Goal: Task Accomplishment & Management: Manage account settings

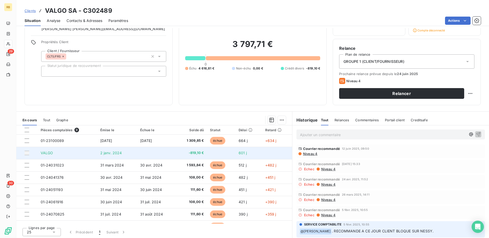
scroll to position [34, 0]
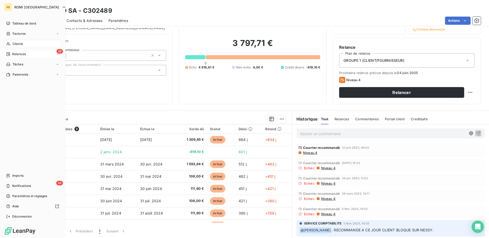
click at [22, 53] on span "Relances" at bounding box center [19, 54] width 14 height 5
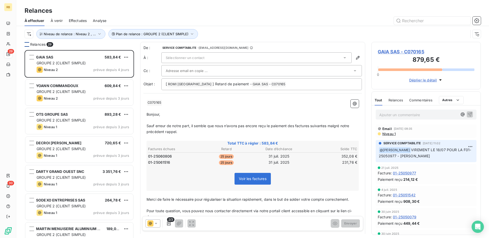
click at [29, 45] on div "Relances 29" at bounding box center [79, 44] width 109 height 5
click at [27, 45] on div at bounding box center [27, 44] width 5 height 5
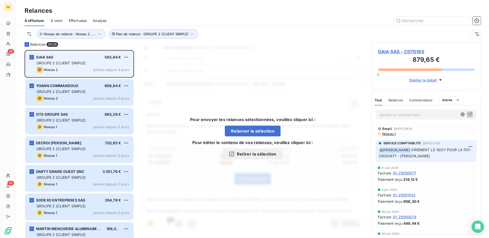
click at [82, 67] on div "Niveau 2 prévue depuis 4 jours" at bounding box center [83, 70] width 93 height 6
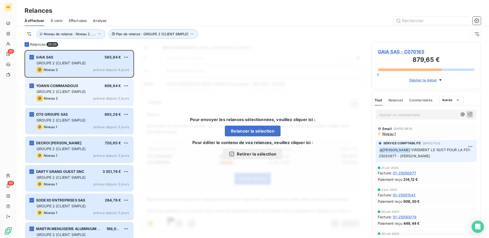
click at [88, 86] on div "[PERSON_NAME] 609,84 €" at bounding box center [83, 86] width 93 height 5
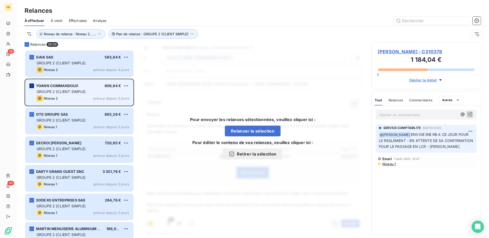
click at [31, 85] on icon "grid" at bounding box center [31, 85] width 3 height 3
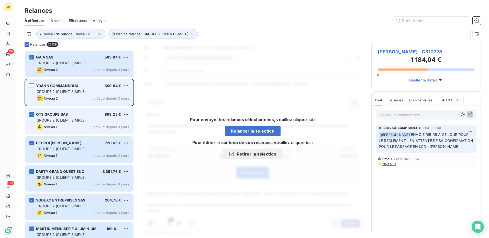
click at [58, 119] on span "GROUPE 2 (CLIENT SIMPLE)" at bounding box center [61, 120] width 49 height 4
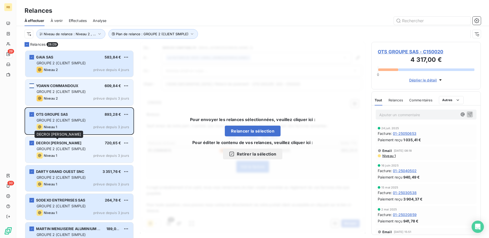
click at [54, 144] on span "DECROI [PERSON_NAME]" at bounding box center [58, 143] width 45 height 4
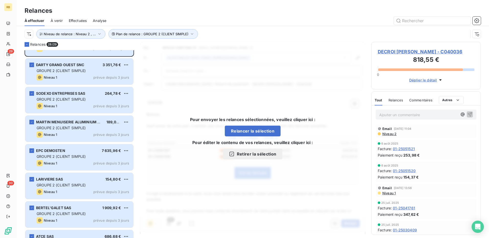
scroll to position [128, 0]
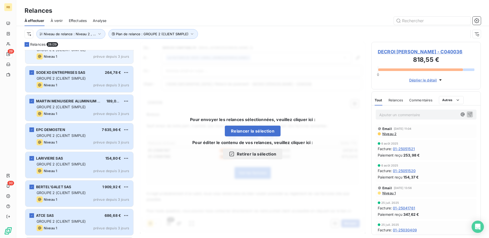
click at [61, 61] on div "DARTY GRAND OUEST SNC 3 351,76 € GROUPE 2 (CLIENT SIMPLE) Niveau 1 prévue depui…" at bounding box center [79, 51] width 108 height 26
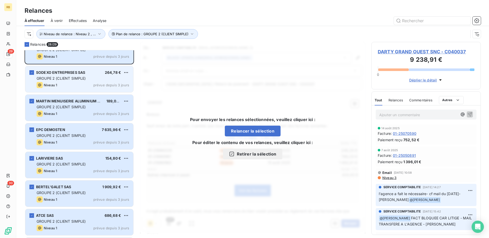
click at [62, 82] on div "SODEXO ENTREPRISES SAS 264,78 € GROUPE 2 (CLIENT SIMPLE) Niveau 1 prévue depuis…" at bounding box center [79, 79] width 108 height 26
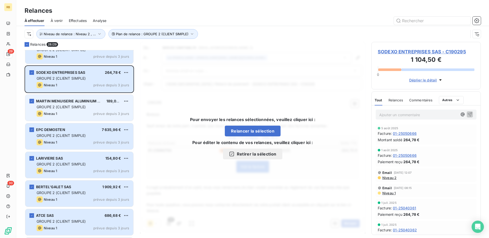
click at [76, 113] on div "Niveau 1 prévue depuis 3 jours" at bounding box center [83, 114] width 93 height 6
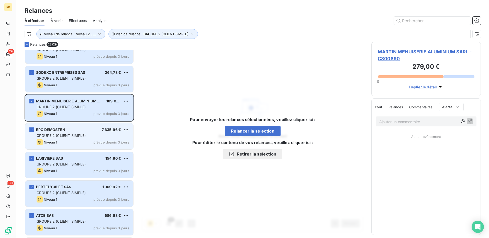
click at [77, 133] on div "EPC DEMOSTEN 7 635,96 € GROUPE 2 (CLIENT SIMPLE) Niveau 1 prévue depuis 3 jours" at bounding box center [79, 137] width 108 height 26
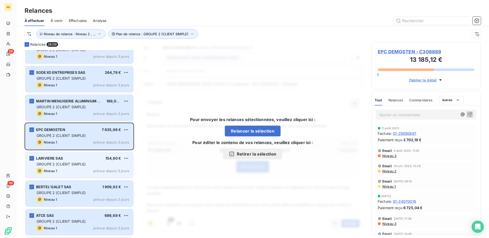
click at [77, 173] on div "Niveau 1 prévue depuis 3 jours" at bounding box center [83, 171] width 93 height 6
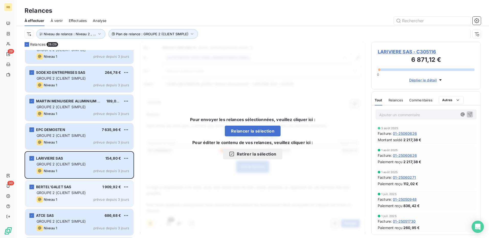
click at [77, 186] on div "[PERSON_NAME]GALET SAS 1 909,92 €" at bounding box center [83, 187] width 93 height 5
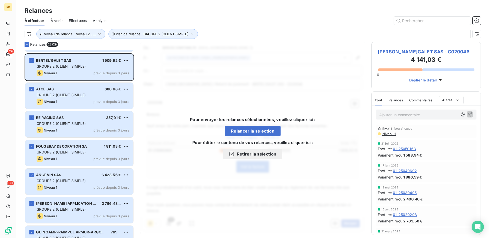
scroll to position [256, 0]
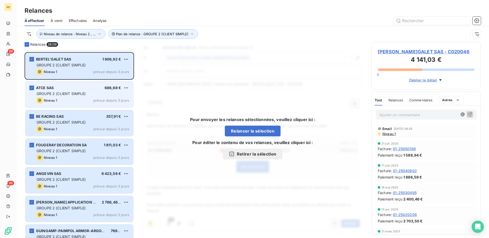
click at [82, 91] on div "GROUPE 2 (CLIENT SIMPLE)" at bounding box center [83, 93] width 93 height 5
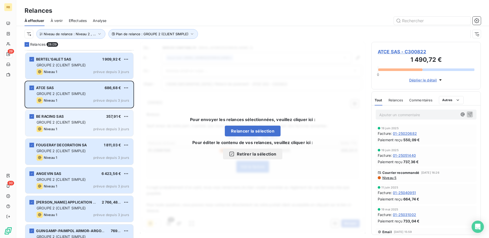
click at [83, 127] on div "Niveau 1 prévue depuis 3 jours" at bounding box center [83, 129] width 93 height 6
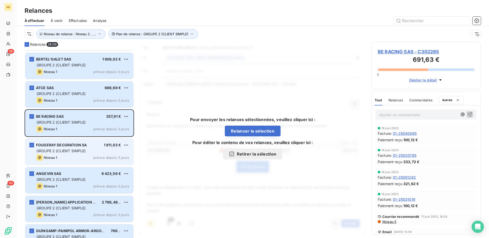
click at [80, 156] on div "Niveau 1 prévue depuis 3 jours" at bounding box center [83, 158] width 93 height 6
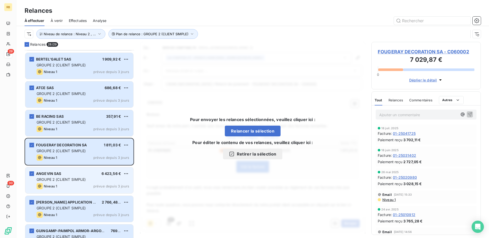
click at [90, 182] on div "GROUPE 2 (CLIENT SIMPLE)" at bounding box center [83, 179] width 93 height 5
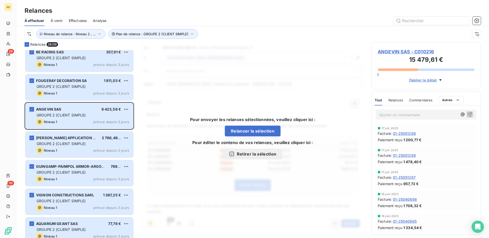
scroll to position [333, 0]
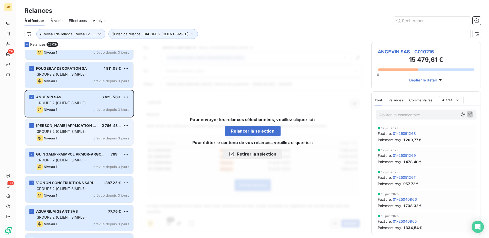
click at [62, 137] on div "Niveau 1 prévue depuis 3 jours" at bounding box center [83, 138] width 93 height 6
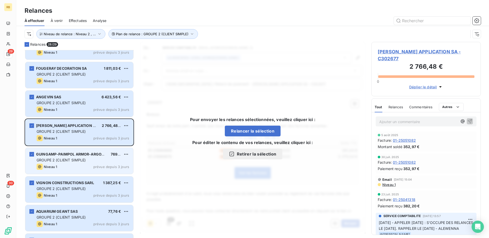
click at [80, 164] on div "Niveau 1 prévue depuis 3 jours" at bounding box center [83, 167] width 93 height 6
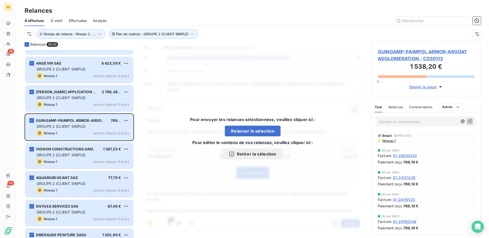
scroll to position [384, 0]
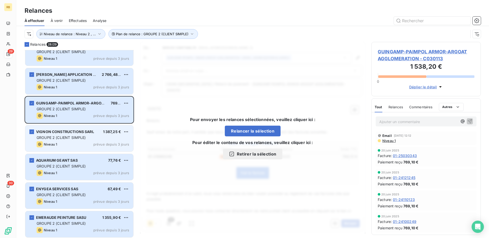
click at [74, 137] on span "GROUPE 2 (CLIENT SIMPLE)" at bounding box center [61, 138] width 49 height 4
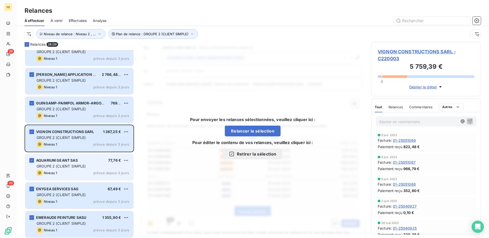
click at [77, 166] on span "GROUPE 2 (CLIENT SIMPLE)" at bounding box center [61, 166] width 49 height 4
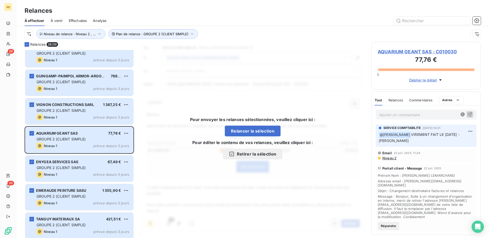
scroll to position [435, 0]
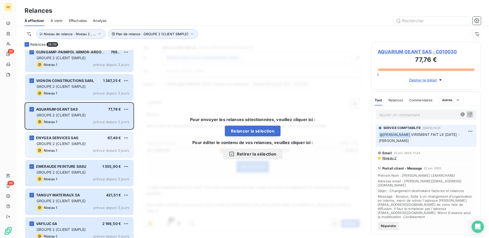
click at [85, 152] on div "Niveau 1 prévue depuis 3 jours" at bounding box center [83, 151] width 93 height 6
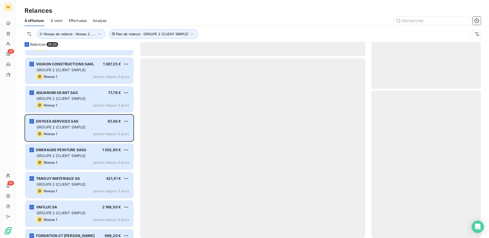
scroll to position [461, 0]
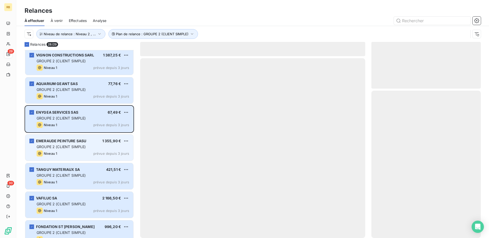
click at [64, 148] on span "GROUPE 2 (CLIENT SIMPLE)" at bounding box center [61, 147] width 49 height 4
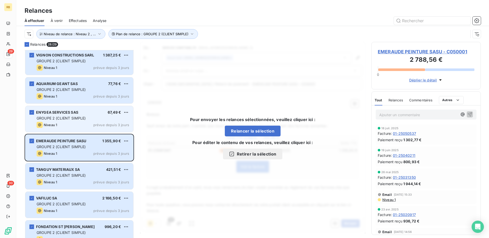
click at [62, 117] on span "GROUPE 2 (CLIENT SIMPLE)" at bounding box center [61, 118] width 49 height 4
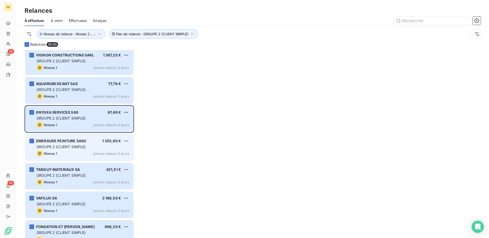
click at [53, 150] on div "EMERAUDE PEINTURE SASU 1 355,90 € GROUPE 2 (CLIENT SIMPLE) Niveau 1 prévue depu…" at bounding box center [79, 148] width 108 height 26
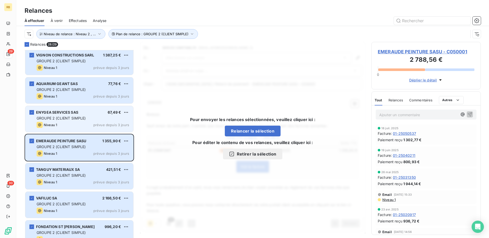
click at [59, 119] on span "GROUPE 2 (CLIENT SIMPLE)" at bounding box center [61, 118] width 49 height 4
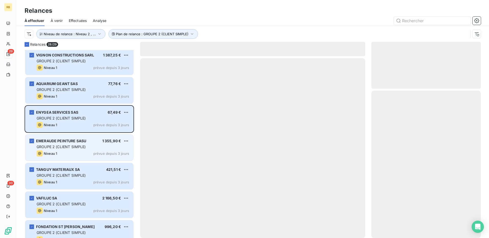
click at [56, 150] on div "EMERAUDE PEINTURE SASU 1 355,90 € GROUPE 2 (CLIENT SIMPLE) Niveau 1 prévue depu…" at bounding box center [79, 148] width 108 height 26
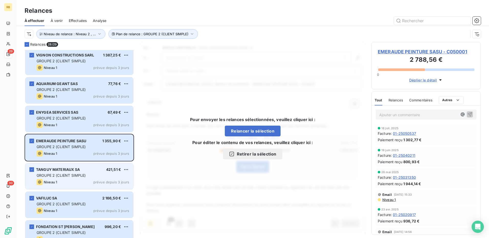
click at [70, 179] on div "TANGUY MATERIAUX SA 421,51 € GROUPE 2 (CLIENT SIMPLE) Niveau 1 prévue depuis 3 …" at bounding box center [79, 176] width 108 height 26
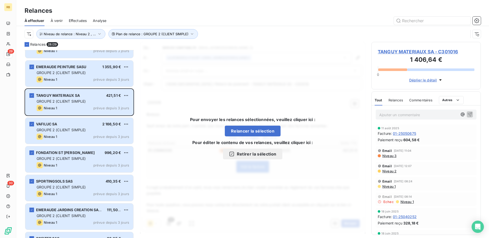
scroll to position [563, 0]
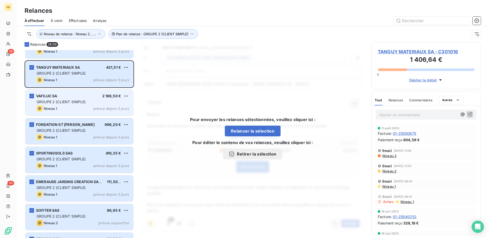
click at [66, 102] on span "GROUPE 2 (CLIENT SIMPLE)" at bounding box center [61, 102] width 49 height 4
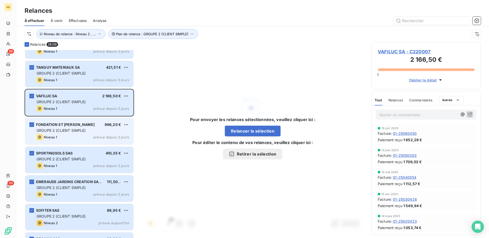
click at [76, 128] on div "FONDATION ST [PERSON_NAME] 996,20 € GROUPE 2 (CLIENT SIMPLE) Niveau 1 prévue de…" at bounding box center [79, 131] width 108 height 26
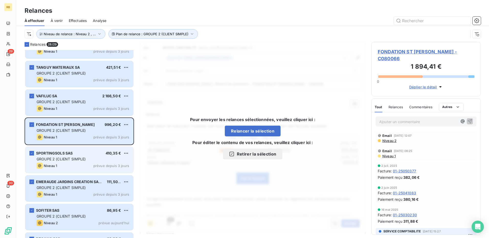
click at [90, 160] on div "GROUPE 2 (CLIENT SIMPLE)" at bounding box center [83, 159] width 93 height 5
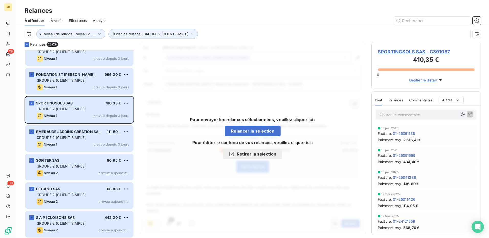
scroll to position [614, 0]
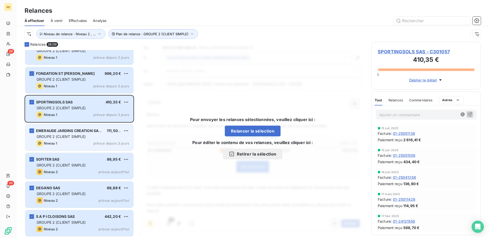
click at [77, 136] on span "GROUPE 2 (CLIENT SIMPLE)" at bounding box center [61, 137] width 49 height 4
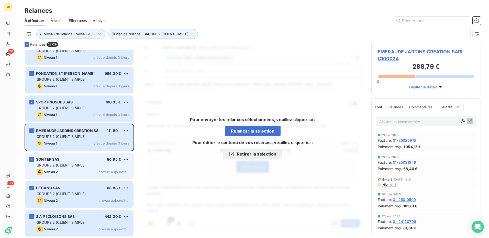
click at [82, 154] on div "SOFITER SAS 86,95 € GROUPE 2 (CLIENT SIMPLE) Niveau 2 prévue [DATE]" at bounding box center [79, 166] width 108 height 26
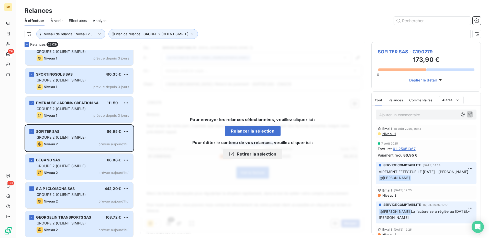
scroll to position [643, 0]
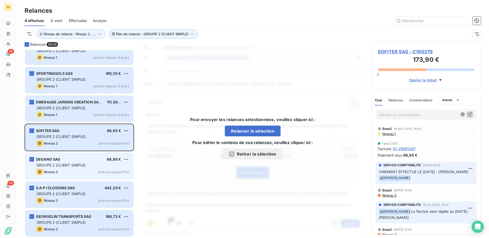
click at [68, 162] on div "DEGANO SAS 68,88 € GROUPE 2 (CLIENT SIMPLE) Niveau 2 prévue [DATE]" at bounding box center [79, 166] width 108 height 26
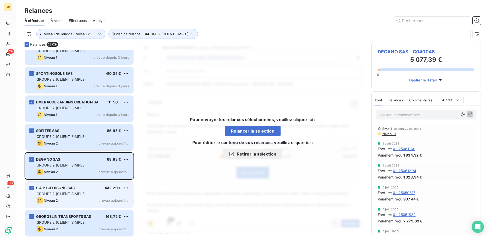
click at [85, 190] on div "S A P I CLOISONS SAS 442,20 €" at bounding box center [83, 188] width 93 height 5
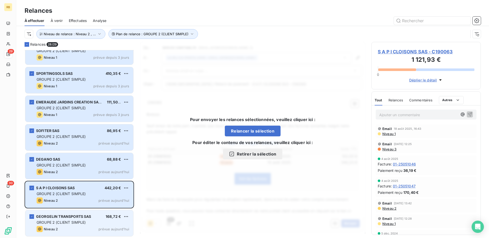
click at [81, 228] on div "Niveau 2 prévue aujourd’hui" at bounding box center [83, 229] width 93 height 6
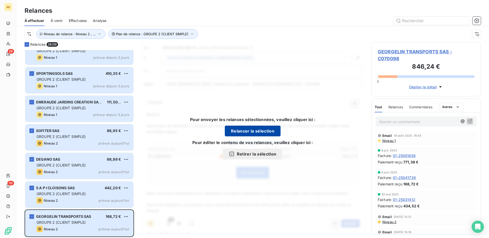
click at [251, 131] on button "Relancer la sélection" at bounding box center [253, 131] width 56 height 11
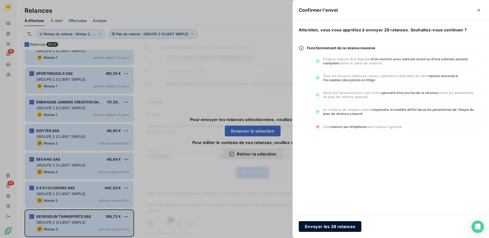
click at [316, 227] on button "Envoyer les 28 relances" at bounding box center [330, 226] width 63 height 11
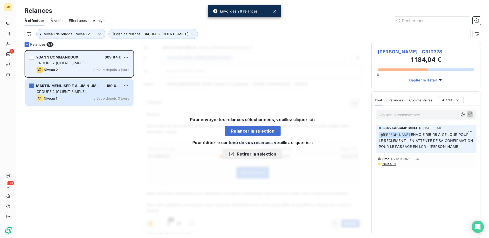
click at [73, 62] on span "GROUPE 2 (CLIENT SIMPLE)" at bounding box center [61, 63] width 49 height 4
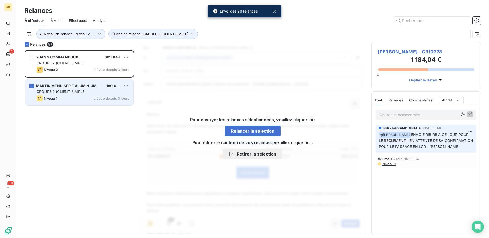
click at [81, 94] on div "GROUPE 2 (CLIENT SIMPLE)" at bounding box center [83, 91] width 93 height 5
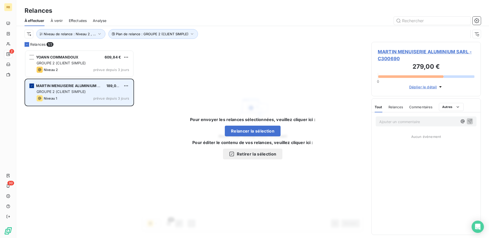
click at [32, 86] on icon "grid" at bounding box center [32, 85] width 2 height 1
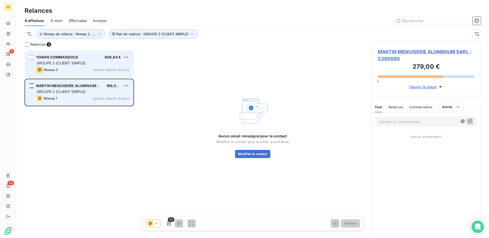
click at [69, 72] on div "Niveau 2 prévue depuis 3 jours" at bounding box center [83, 70] width 93 height 6
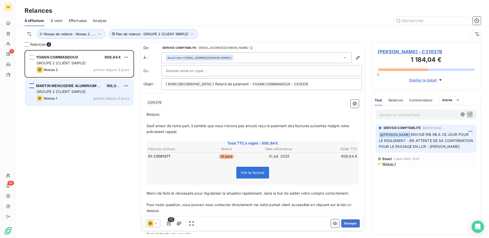
click at [54, 92] on span "GROUPE 2 (CLIENT SIMPLE)" at bounding box center [61, 92] width 49 height 4
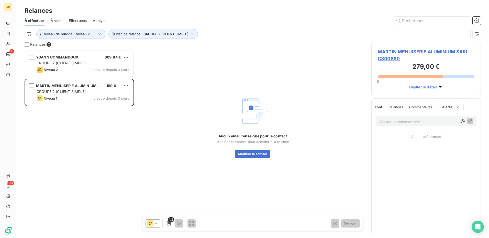
click at [404, 51] on span "MARTIN MENUISERIE ALUMINIUM SARL - C300690" at bounding box center [426, 55] width 97 height 14
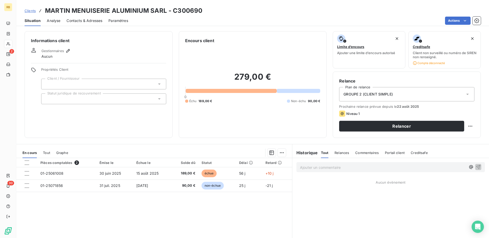
click at [80, 24] on div "Contacts & Adresses" at bounding box center [85, 20] width 36 height 11
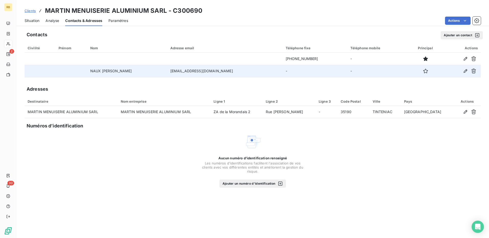
drag, startPoint x: 419, startPoint y: 70, endPoint x: 365, endPoint y: 77, distance: 55.2
click at [423, 70] on icon "button" at bounding box center [425, 71] width 5 height 5
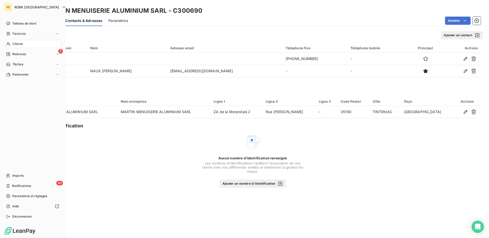
click at [10, 42] on icon at bounding box center [8, 44] width 4 height 4
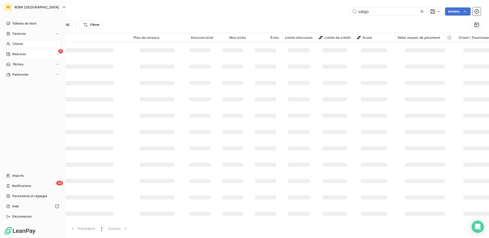
click at [17, 53] on span "Relances" at bounding box center [19, 54] width 14 height 5
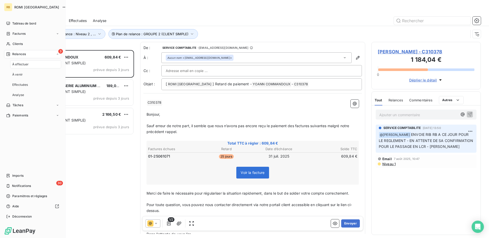
scroll to position [184, 106]
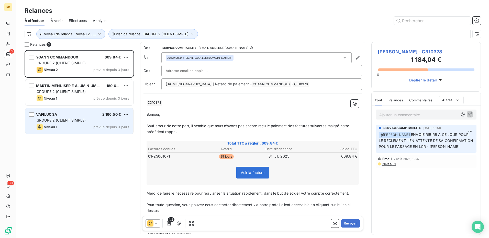
click at [92, 126] on div "Niveau 1 prévue depuis 3 jours" at bounding box center [83, 127] width 93 height 6
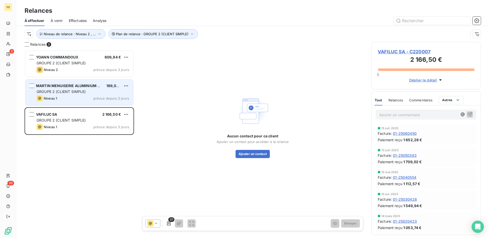
click at [73, 88] on div "MARTIN MENUISERIE ALUMINIUM SARL" at bounding box center [69, 85] width 66 height 5
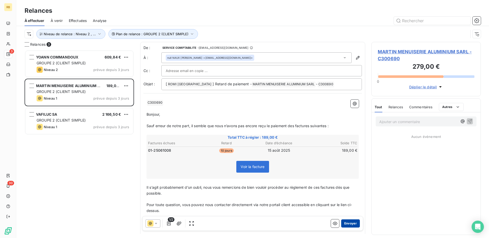
click at [346, 224] on button "Envoyer" at bounding box center [350, 224] width 19 height 8
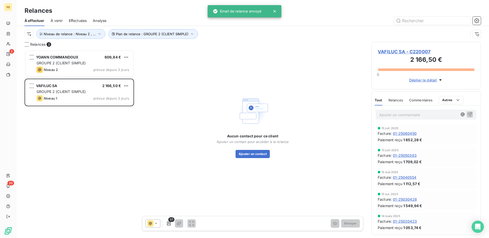
click at [379, 53] on span "VAFILUC SA - C220007" at bounding box center [426, 51] width 97 height 7
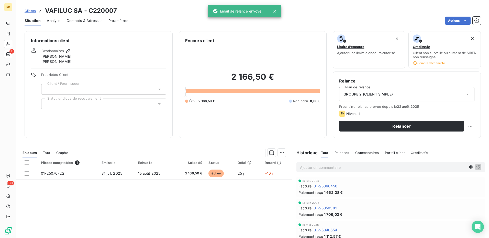
click at [84, 20] on span "Contacts & Adresses" at bounding box center [85, 20] width 36 height 5
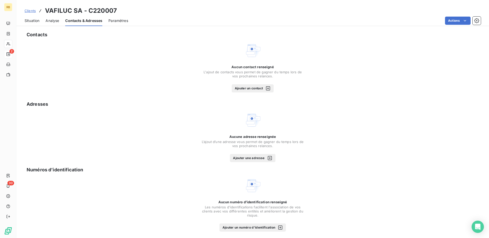
click at [260, 86] on button "Ajouter un contact" at bounding box center [253, 88] width 42 height 8
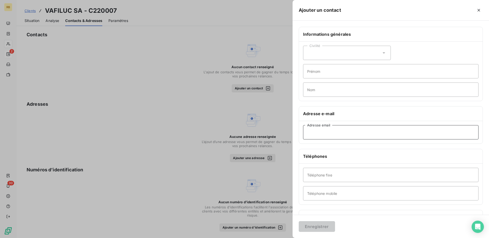
paste input "[EMAIL_ADDRESS][DOMAIN_NAME]"
type input "[EMAIL_ADDRESS][DOMAIN_NAME]"
click at [334, 174] on input "Téléphone fixe" at bounding box center [390, 175] width 175 height 14
paste input "02 96 14 10 50"
type input "02 96 14 10 50"
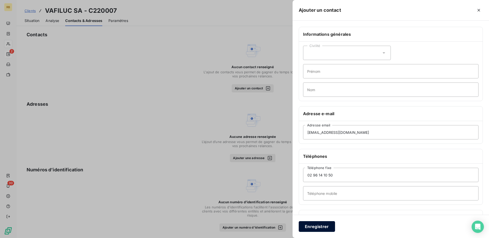
click at [320, 226] on button "Enregistrer" at bounding box center [317, 226] width 36 height 11
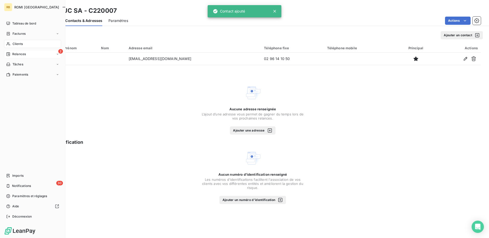
click at [15, 51] on div "2 Relances" at bounding box center [32, 54] width 57 height 8
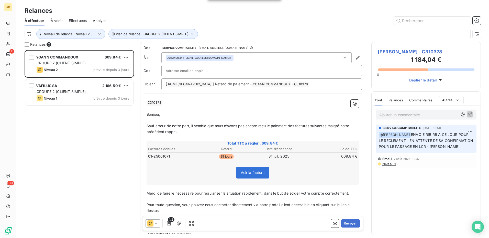
scroll to position [184, 106]
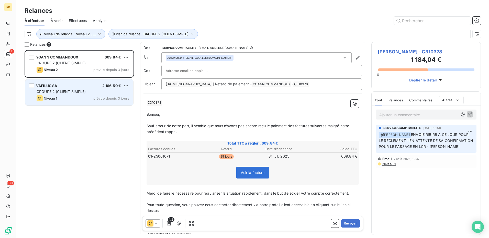
click at [87, 90] on div "GROUPE 2 (CLIENT SIMPLE)" at bounding box center [83, 91] width 93 height 5
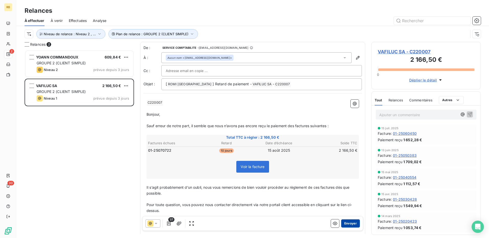
click at [344, 222] on button "Envoyer" at bounding box center [350, 224] width 19 height 8
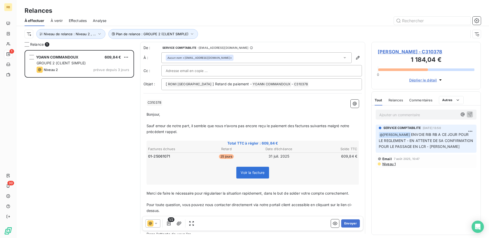
click at [393, 51] on span "[PERSON_NAME] - C310378" at bounding box center [426, 51] width 97 height 7
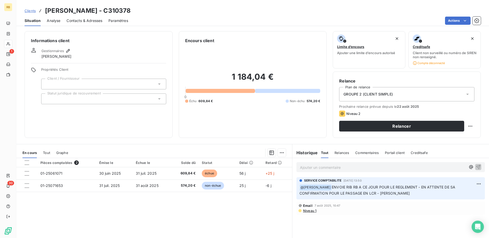
click at [76, 11] on h3 "[PERSON_NAME] - C310378" at bounding box center [88, 10] width 86 height 9
copy h3 "[PERSON_NAME] - C310378"
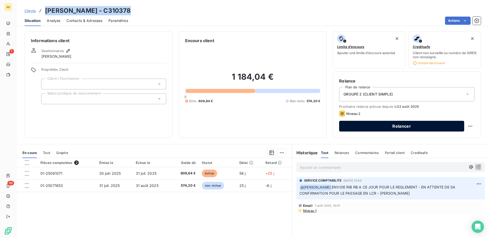
click at [363, 124] on button "Relancer" at bounding box center [401, 126] width 125 height 11
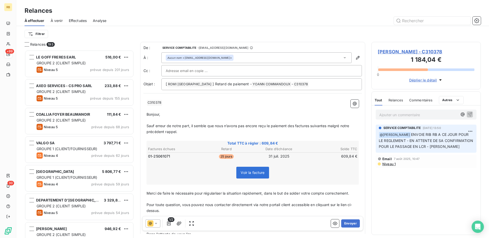
scroll to position [184, 106]
click at [351, 221] on button "Envoyer" at bounding box center [350, 224] width 19 height 8
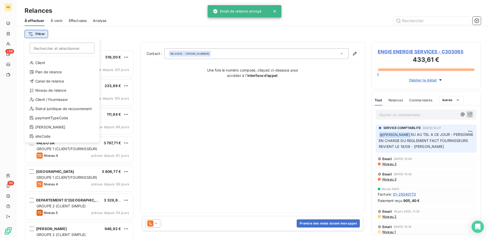
click at [36, 30] on html "RB +99 30 Relances À effectuer À venir Effectuées Analyse Filtrer Rechercher et…" at bounding box center [244, 119] width 489 height 238
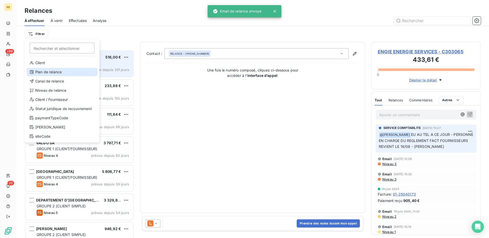
drag, startPoint x: 53, startPoint y: 72, endPoint x: 59, endPoint y: 68, distance: 6.5
click at [53, 72] on div "Plan de relance" at bounding box center [62, 72] width 71 height 8
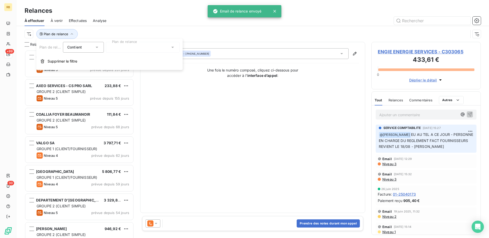
click at [125, 46] on div at bounding box center [143, 47] width 74 height 11
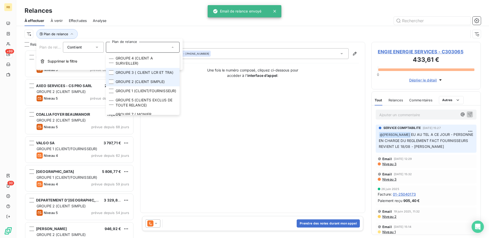
drag, startPoint x: 149, startPoint y: 91, endPoint x: 151, endPoint y: 80, distance: 10.7
click at [149, 86] on li "GROUPE 2 (CLIENT SIMPLE)" at bounding box center [143, 81] width 74 height 9
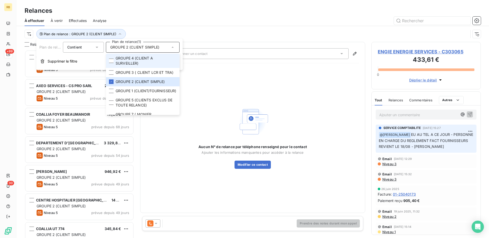
scroll to position [184, 106]
click at [31, 35] on html "RB +99 30 Relances À effectuer À venir Effectuées Analyse Plan de relance : GRO…" at bounding box center [244, 119] width 489 height 238
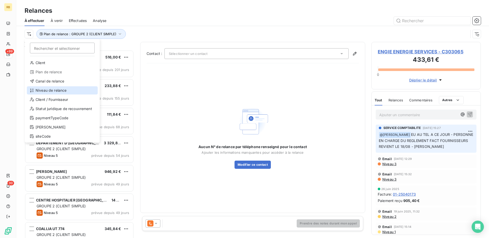
click at [56, 88] on div "Niveau de relance" at bounding box center [62, 90] width 71 height 8
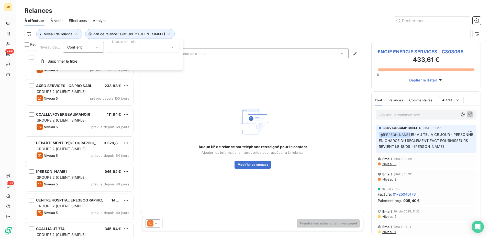
click at [160, 45] on div at bounding box center [143, 47] width 74 height 11
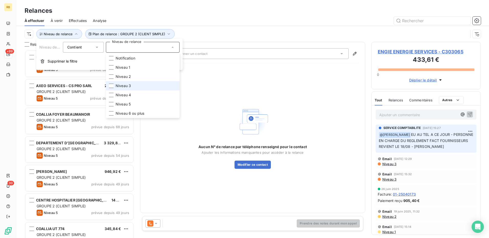
click at [138, 87] on li "Niveau 3" at bounding box center [143, 85] width 74 height 9
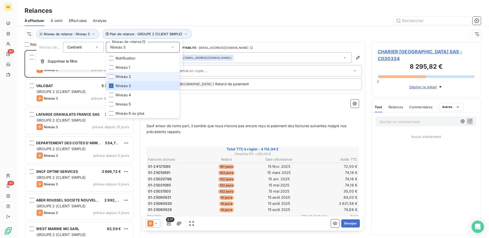
scroll to position [184, 106]
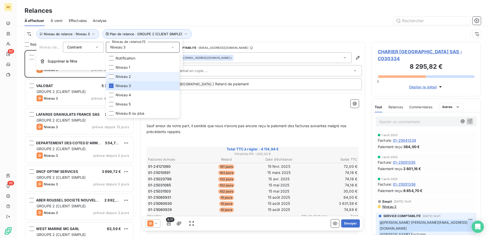
click at [133, 75] on li "Niveau 2" at bounding box center [143, 76] width 74 height 9
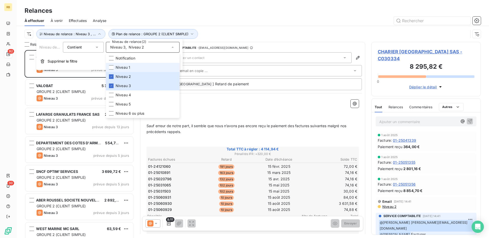
click at [131, 68] on li "Niveau 1" at bounding box center [143, 67] width 74 height 9
drag, startPoint x: 122, startPoint y: 78, endPoint x: 122, endPoint y: 74, distance: 4.3
click at [122, 77] on span "Niveau 2" at bounding box center [123, 76] width 15 height 5
click at [121, 67] on span "Niveau 1" at bounding box center [123, 67] width 15 height 5
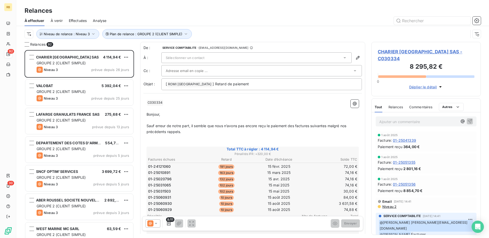
click at [225, 25] on div "À effectuer À venir Effectuées Analyse" at bounding box center [252, 20] width 473 height 11
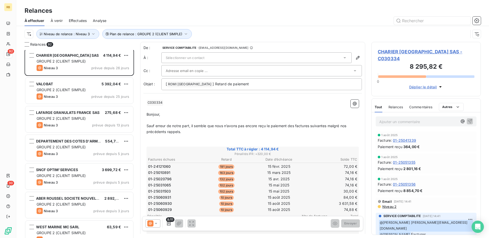
scroll to position [0, 0]
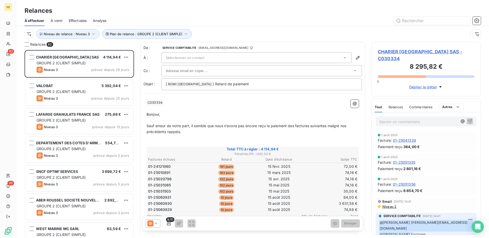
click at [207, 57] on div "Sélectionner un contact" at bounding box center [256, 57] width 190 height 11
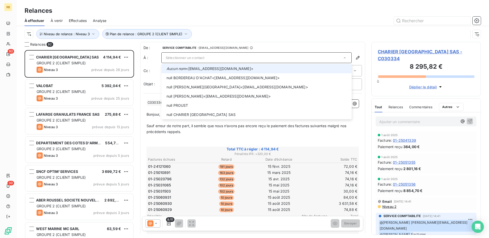
click at [197, 70] on span "Aucun nom <[EMAIL_ADDRESS][DOMAIN_NAME]>" at bounding box center [258, 68] width 182 height 5
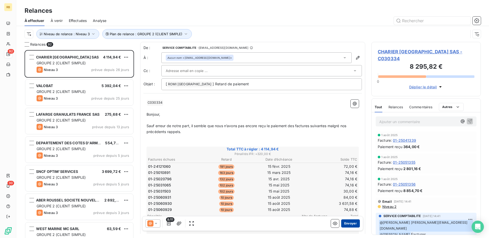
click at [353, 226] on button "Envoyer" at bounding box center [350, 224] width 19 height 8
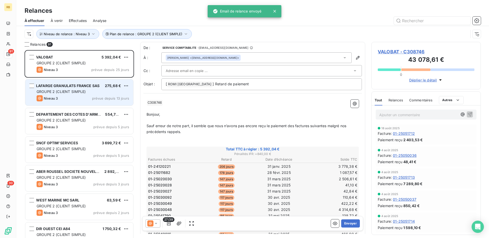
click at [54, 88] on span "LAFARGE GRANULATS FRANCE SAS" at bounding box center [67, 86] width 63 height 4
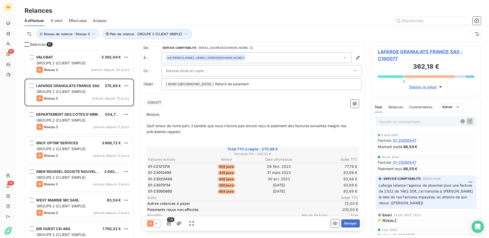
click at [28, 45] on div at bounding box center [27, 44] width 5 height 5
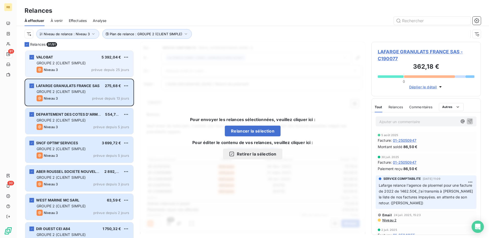
click at [70, 67] on div "Niveau 3 prévue depuis 25 jours" at bounding box center [83, 70] width 93 height 6
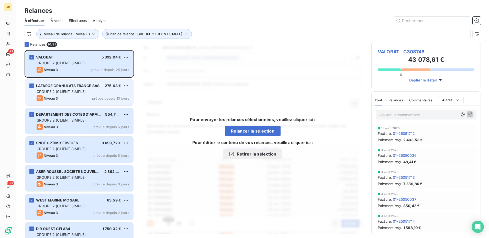
drag, startPoint x: 30, startPoint y: 58, endPoint x: 49, endPoint y: 80, distance: 29.5
click at [30, 57] on div "grid" at bounding box center [31, 57] width 5 height 5
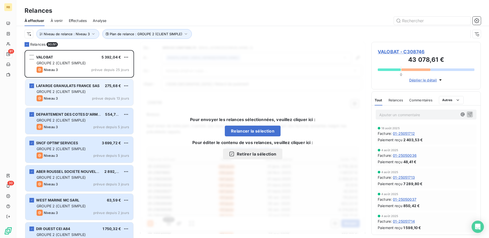
click at [57, 94] on div "GROUPE 2 (CLIENT SIMPLE)" at bounding box center [83, 91] width 93 height 5
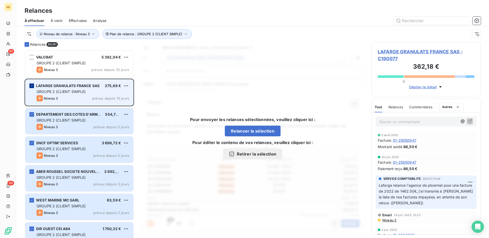
drag, startPoint x: 56, startPoint y: 94, endPoint x: 31, endPoint y: 84, distance: 26.9
click at [31, 84] on div "grid" at bounding box center [31, 86] width 5 height 5
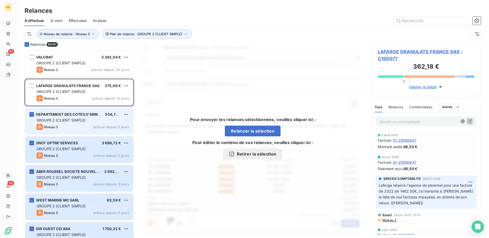
click at [53, 120] on span "GROUPE 2 (CLIENT SIMPLE)" at bounding box center [61, 120] width 49 height 4
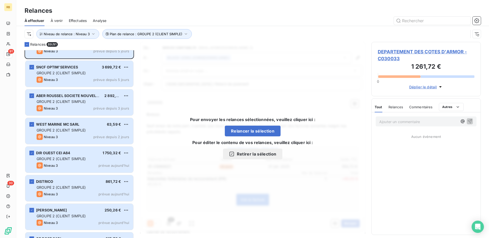
scroll to position [77, 0]
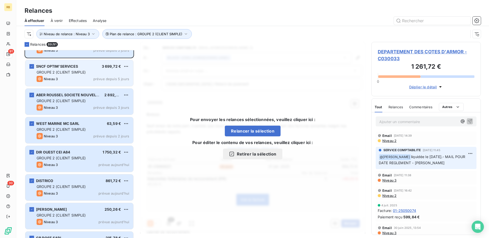
click at [79, 67] on div "SNCF OPTIM'SERVICES 3 699,72 €" at bounding box center [83, 66] width 93 height 5
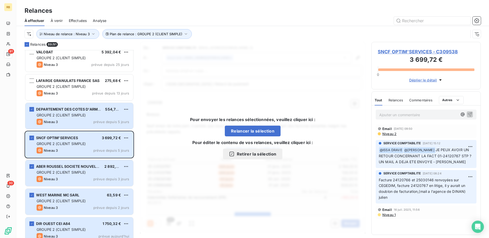
scroll to position [0, 0]
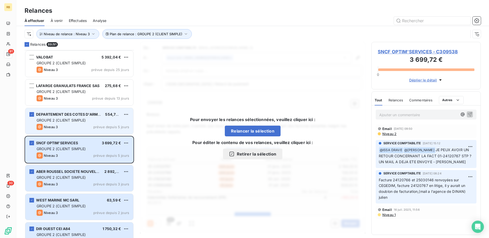
click at [72, 121] on span "GROUPE 2 (CLIENT SIMPLE)" at bounding box center [61, 120] width 49 height 4
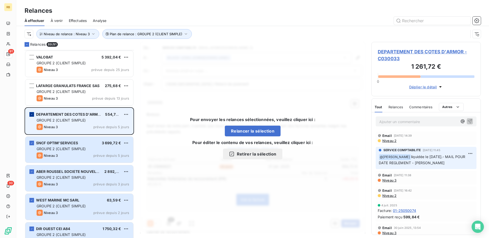
click at [31, 113] on div "grid" at bounding box center [31, 114] width 5 height 5
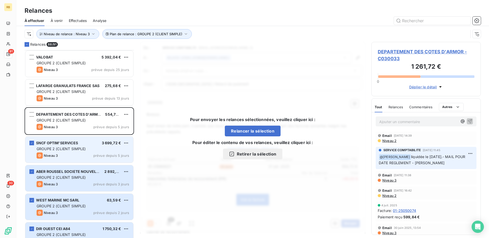
click at [64, 148] on span "GROUPE 2 (CLIENT SIMPLE)" at bounding box center [61, 149] width 49 height 4
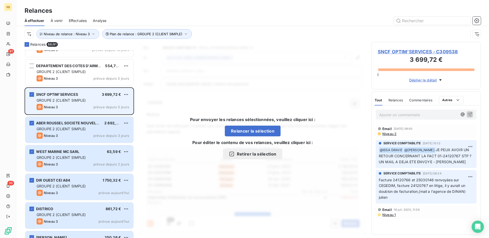
scroll to position [51, 0]
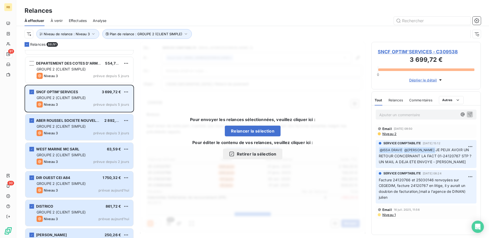
click at [28, 93] on div "SNCF OPTIM'SERVICES 3 699,72 € GROUPE 2 (CLIENT SIMPLE) Niveau 3 prévue depuis …" at bounding box center [79, 99] width 108 height 26
click at [32, 93] on icon "grid" at bounding box center [31, 92] width 3 height 3
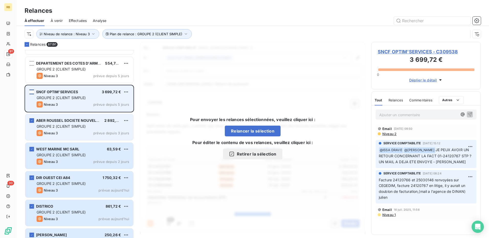
click at [66, 125] on span "GROUPE 2 (CLIENT SIMPLE)" at bounding box center [61, 126] width 49 height 4
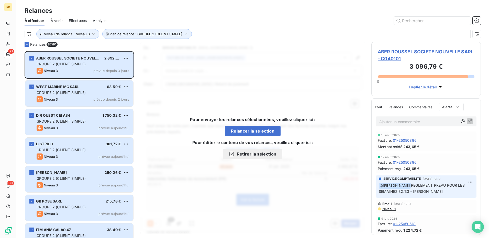
scroll to position [128, 0]
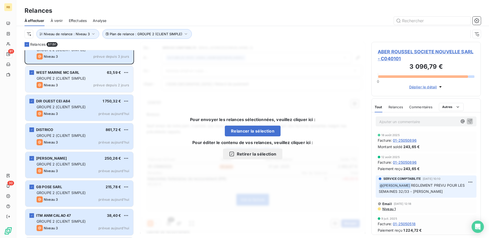
click at [77, 83] on div "Niveau 3 prévue depuis 2 jours" at bounding box center [83, 85] width 93 height 6
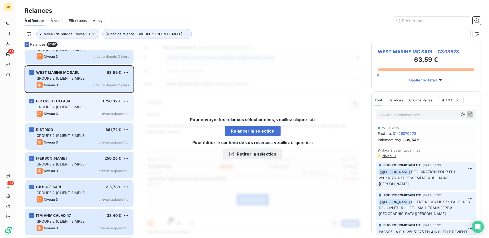
click at [76, 108] on span "GROUPE 2 (CLIENT SIMPLE)" at bounding box center [61, 107] width 49 height 4
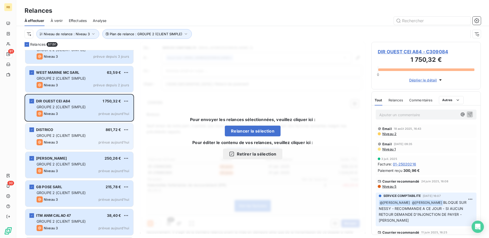
click at [80, 130] on div "DISTRICO 861,72 €" at bounding box center [83, 130] width 93 height 5
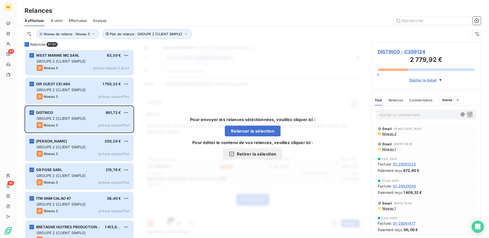
scroll to position [179, 0]
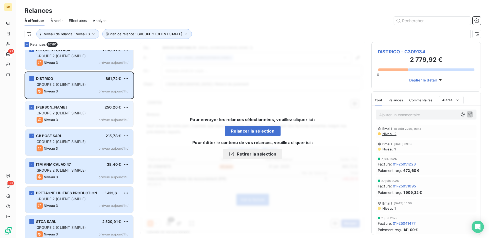
click at [73, 117] on div "[PERSON_NAME] 250,26 € GROUPE 2 (CLIENT SIMPLE) Niveau 3 prévue [DATE]" at bounding box center [79, 114] width 108 height 26
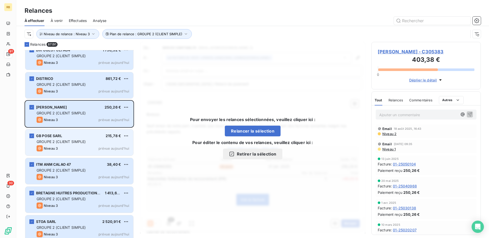
click at [74, 137] on div "GB POSE SARL 215,78 €" at bounding box center [83, 136] width 93 height 5
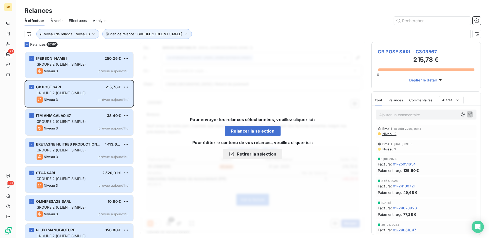
scroll to position [230, 0]
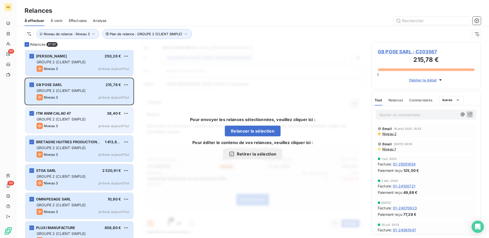
click at [60, 123] on div "ITM ANM CALAO 47 38,40 € GROUPE 2 (CLIENT SIMPLE) Niveau 3 prévue [DATE]" at bounding box center [79, 120] width 108 height 26
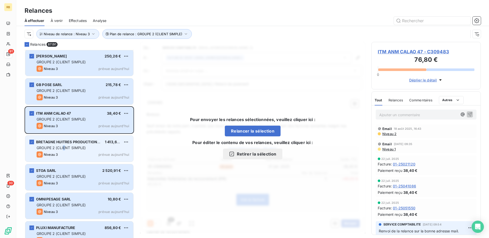
click at [64, 148] on span "GROUPE 2 (CLIENT SIMPLE)" at bounding box center [61, 148] width 49 height 4
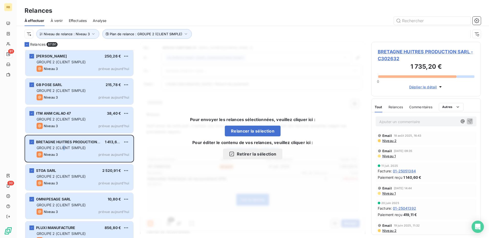
scroll to position [256, 0]
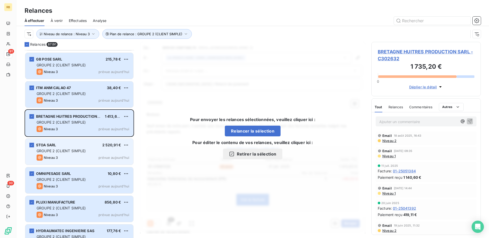
click at [79, 149] on span "GROUPE 2 (CLIENT SIMPLE)" at bounding box center [61, 151] width 49 height 4
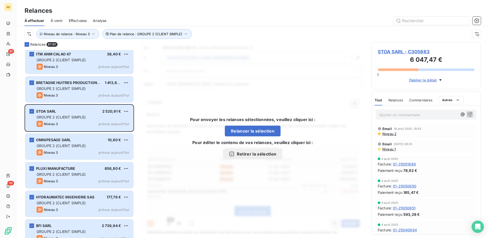
scroll to position [307, 0]
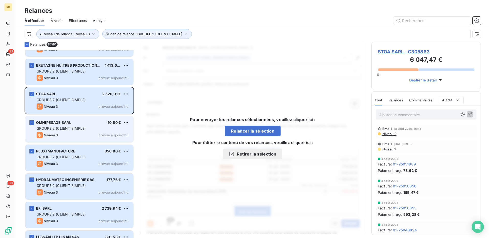
click at [62, 130] on span "GROUPE 2 (CLIENT SIMPLE)" at bounding box center [61, 128] width 49 height 4
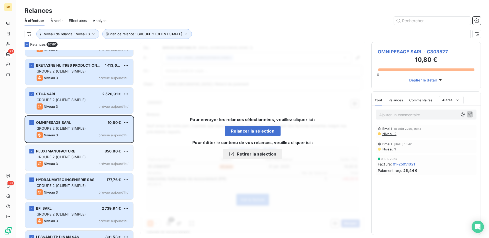
click at [95, 158] on div "GROUPE 2 (CLIENT SIMPLE)" at bounding box center [83, 157] width 93 height 5
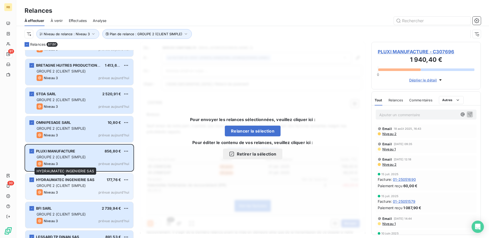
click at [68, 183] on div "HYDRAUMATEC INGENIERIE SAS 177,76 € GROUPE 2 (CLIENT SIMPLE) Niveau 3 prévue [D…" at bounding box center [79, 187] width 108 height 26
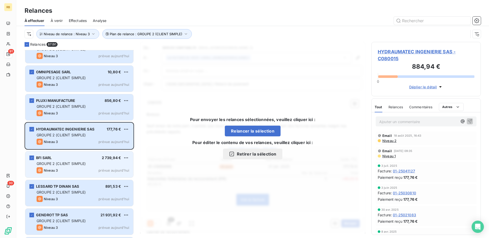
scroll to position [358, 0]
click at [64, 165] on span "GROUPE 2 (CLIENT SIMPLE)" at bounding box center [61, 163] width 49 height 4
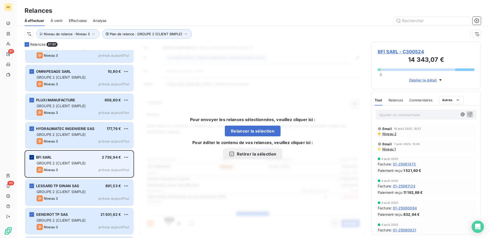
click at [30, 156] on div "grid" at bounding box center [31, 157] width 5 height 5
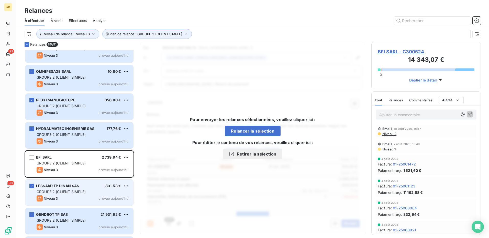
click at [65, 193] on span "GROUPE 2 (CLIENT SIMPLE)" at bounding box center [61, 192] width 49 height 4
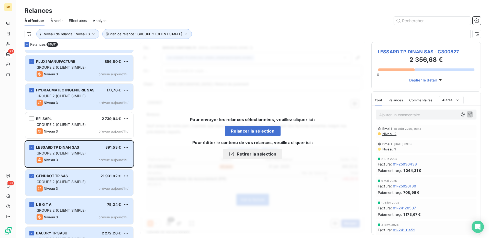
scroll to position [409, 0]
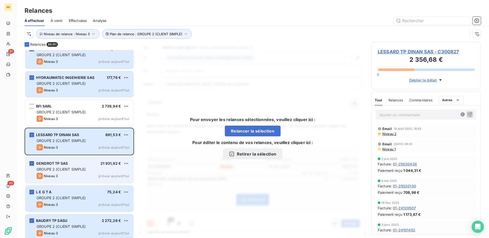
click at [63, 172] on div "GENDROT TP SAS 21 931,92 € GROUPE 2 (CLIENT SIMPLE) Niveau 3 prévue [DATE]" at bounding box center [79, 170] width 108 height 26
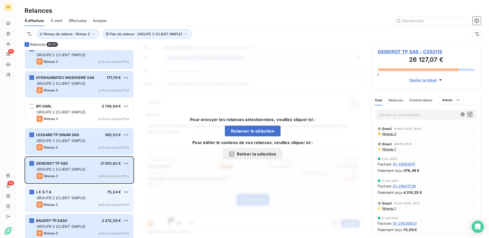
click at [71, 200] on span "GROUPE 2 (CLIENT SIMPLE)" at bounding box center [61, 198] width 49 height 4
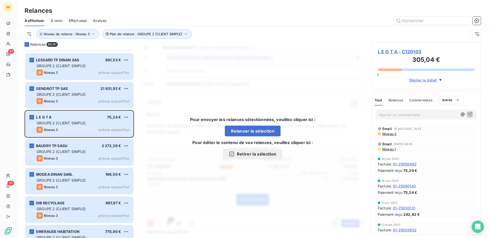
scroll to position [486, 0]
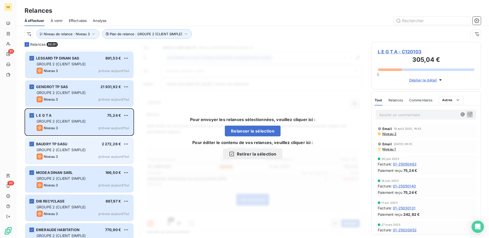
click at [65, 150] on span "GROUPE 2 (CLIENT SIMPLE)" at bounding box center [61, 150] width 49 height 4
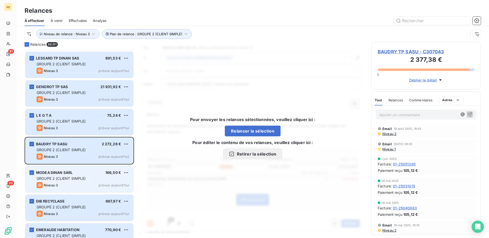
click at [67, 178] on span "GROUPE 2 (CLIENT SIMPLE)" at bounding box center [61, 178] width 49 height 4
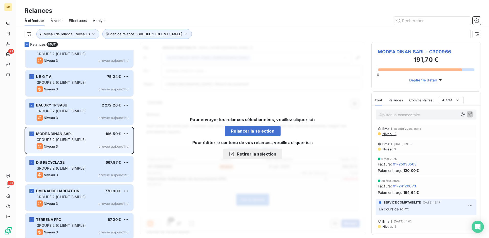
scroll to position [537, 0]
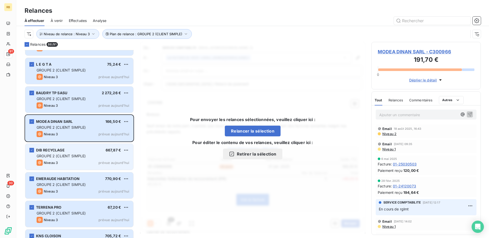
click at [66, 162] on div "Niveau 3 prévue aujourd’hui" at bounding box center [83, 163] width 93 height 6
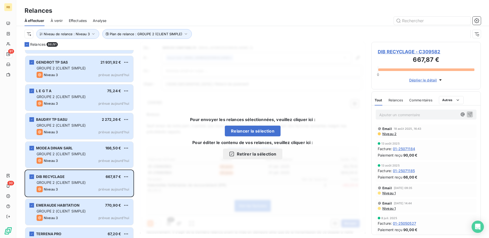
scroll to position [537, 0]
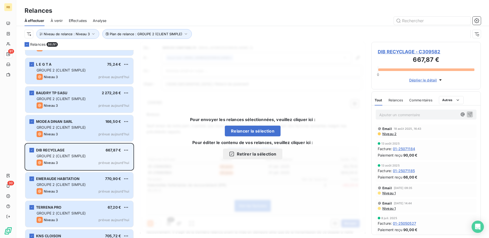
click at [70, 156] on span "GROUPE 2 (CLIENT SIMPLE)" at bounding box center [61, 156] width 49 height 4
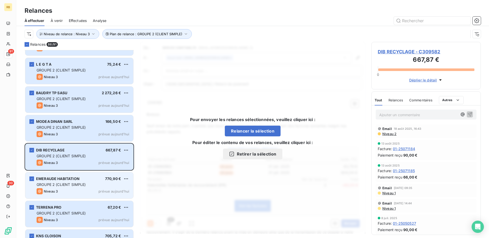
click at [80, 188] on div "EMERAUDE HABITATION 770,90 € GROUPE 2 (CLIENT SIMPLE) Niveau 3 prévue [DATE]" at bounding box center [79, 186] width 108 height 26
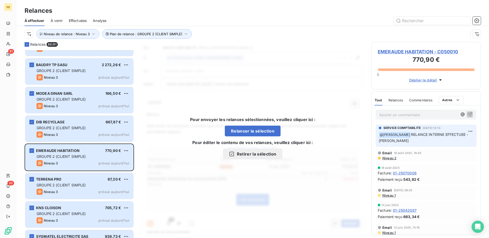
scroll to position [589, 0]
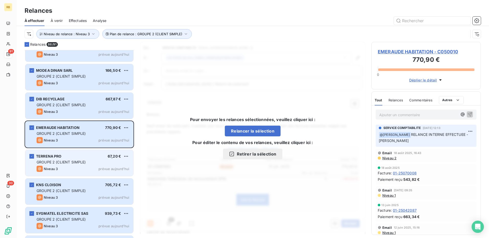
click at [56, 170] on span "Niveau 3" at bounding box center [51, 169] width 14 height 4
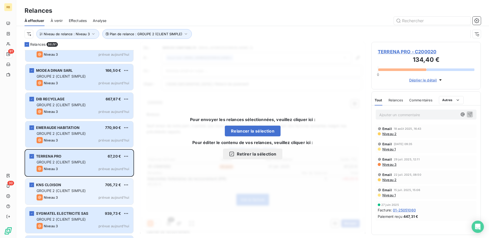
click at [63, 188] on div "KNS CLOISON 705,72 € GROUPE 2 (CLIENT SIMPLE) Niveau 3 prévue [DATE]" at bounding box center [79, 192] width 108 height 26
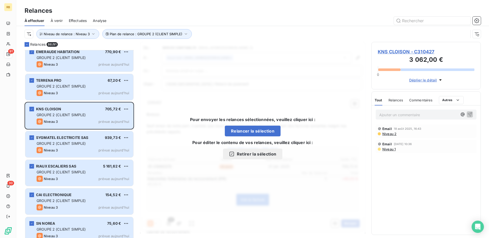
scroll to position [665, 0]
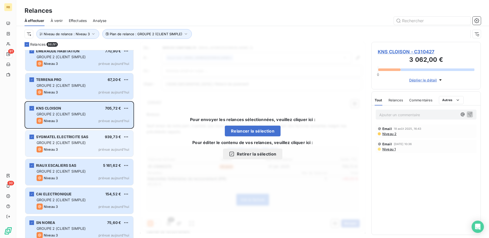
click at [76, 143] on span "GROUPE 2 (CLIENT SIMPLE)" at bounding box center [61, 143] width 49 height 4
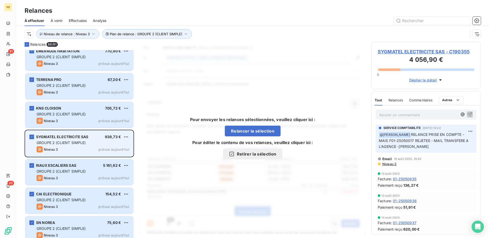
drag, startPoint x: 32, startPoint y: 138, endPoint x: 33, endPoint y: 146, distance: 8.0
click at [32, 138] on icon "grid" at bounding box center [31, 137] width 3 height 3
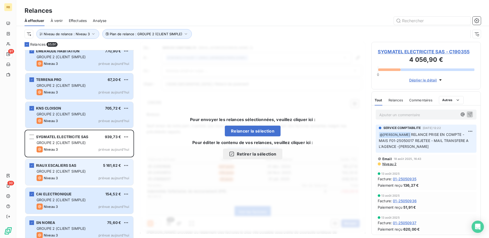
click at [53, 168] on div "RIAUX ESCALIERS SAS" at bounding box center [56, 165] width 40 height 5
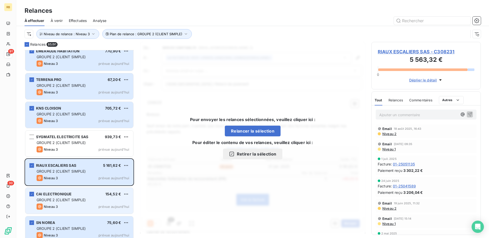
click at [54, 207] on span "Niveau 3" at bounding box center [51, 207] width 14 height 4
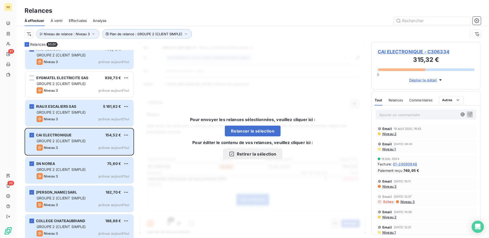
scroll to position [742, 0]
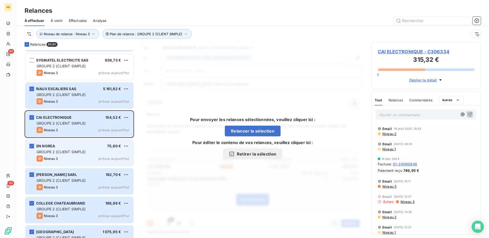
click at [51, 148] on span "SN NOREA" at bounding box center [45, 146] width 19 height 4
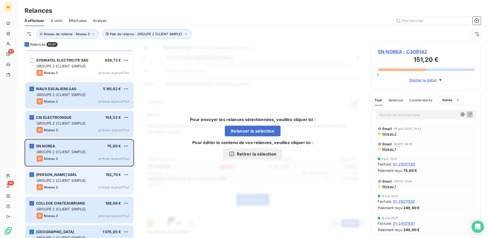
click at [85, 190] on div "Niveau 3 prévue aujourd’hui" at bounding box center [83, 187] width 93 height 6
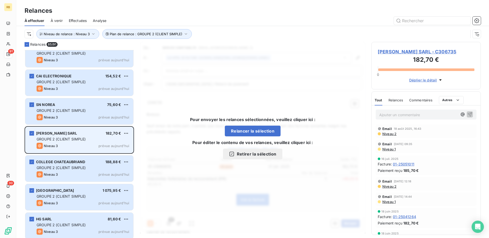
scroll to position [793, 0]
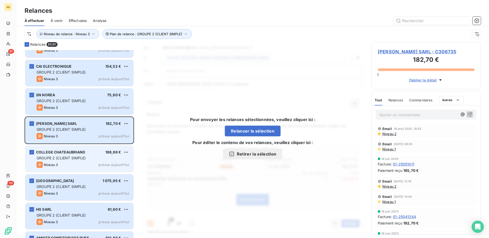
click at [66, 153] on span "COLLEGE CHATEAUBRIAND" at bounding box center [60, 152] width 49 height 4
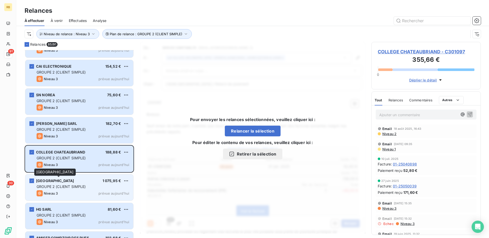
click at [70, 181] on span "[GEOGRAPHIC_DATA]" at bounding box center [55, 181] width 38 height 4
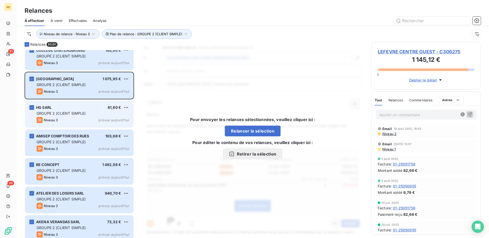
scroll to position [895, 0]
click at [74, 111] on div "GROUPE 2 (CLIENT SIMPLE)" at bounding box center [83, 113] width 93 height 5
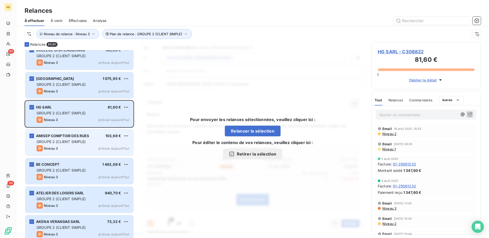
click at [75, 141] on span "GROUPE 2 (CLIENT SIMPLE)" at bounding box center [61, 142] width 49 height 4
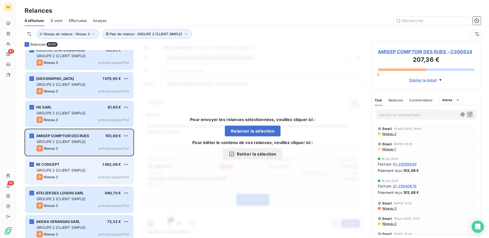
click at [69, 170] on span "GROUPE 2 (CLIENT SIMPLE)" at bounding box center [61, 170] width 49 height 4
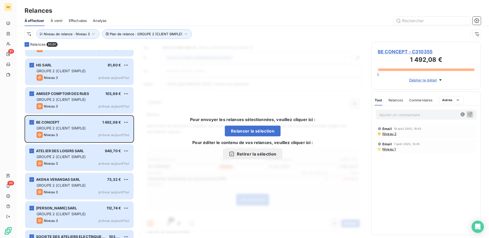
scroll to position [947, 0]
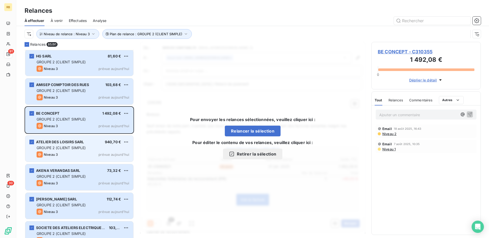
click at [63, 148] on span "GROUPE 2 (CLIENT SIMPLE)" at bounding box center [61, 148] width 49 height 4
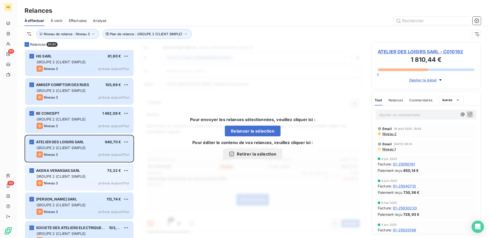
click at [42, 178] on span "GROUPE 2 (CLIENT SIMPLE)" at bounding box center [61, 176] width 49 height 4
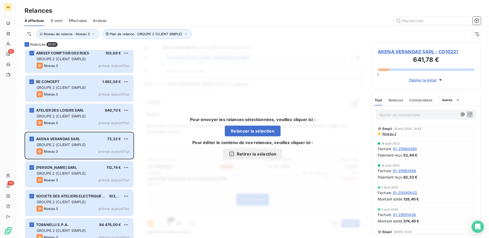
scroll to position [998, 0]
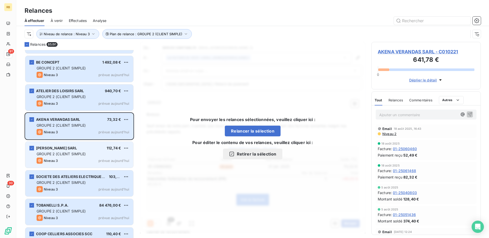
click at [68, 161] on div "Niveau 3 prévue aujourd’hui" at bounding box center [83, 161] width 93 height 6
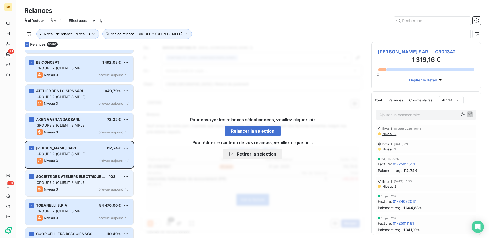
click at [69, 186] on div "SOCIETE DES ATELIERS ELECTRIQUES DE L'OUEST 103,82 € GROUPE 2 (CLIENT SIMPLE) N…" at bounding box center [79, 184] width 108 height 26
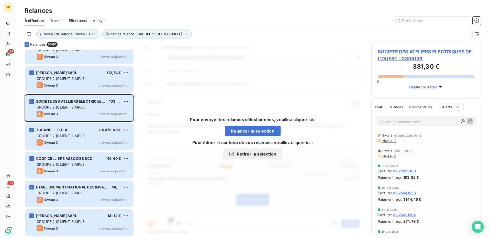
scroll to position [1100, 0]
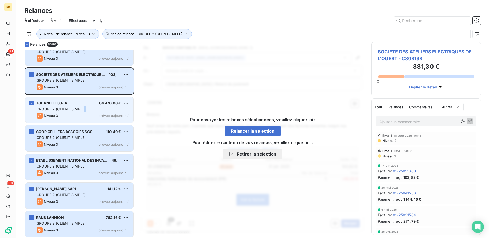
click at [85, 109] on span "GROUPE 2 (CLIENT SIMPLE)" at bounding box center [61, 109] width 49 height 4
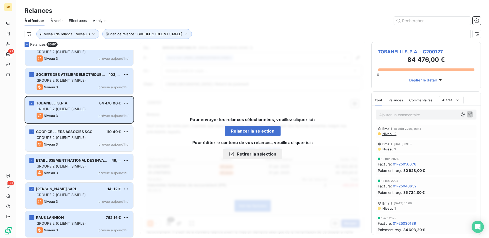
drag, startPoint x: 85, startPoint y: 109, endPoint x: 80, endPoint y: 139, distance: 29.9
click at [80, 139] on span "GROUPE 2 (CLIENT SIMPLE)" at bounding box center [61, 138] width 49 height 4
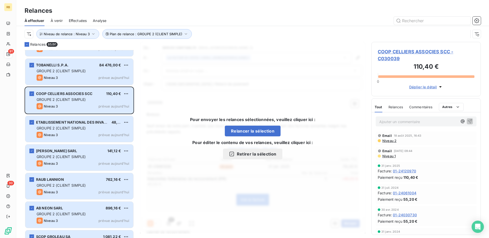
scroll to position [1177, 0]
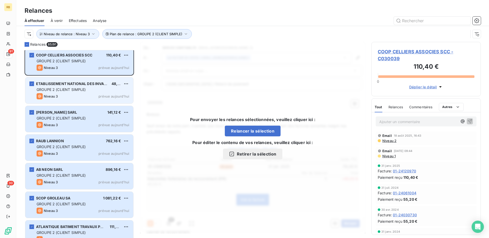
click at [71, 93] on div "ETABLISSEMENT NATIONAL DES INVALIDES DE LA MARINE 48,00 € GROUPE 2 (CLIENT SIMP…" at bounding box center [79, 90] width 108 height 26
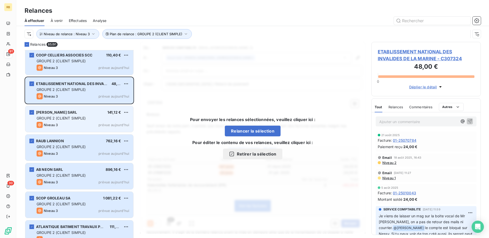
click at [54, 123] on span "Niveau 3" at bounding box center [51, 125] width 14 height 4
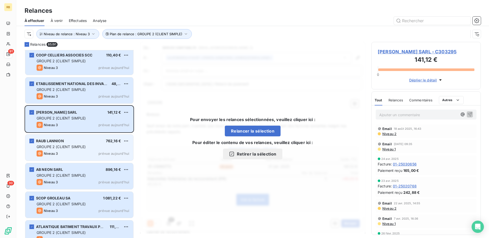
click at [59, 147] on span "GROUPE 2 (CLIENT SIMPLE)" at bounding box center [61, 147] width 49 height 4
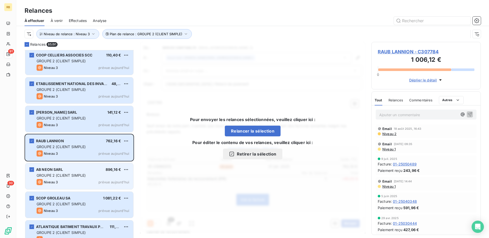
click at [62, 177] on span "GROUPE 2 (CLIENT SIMPLE)" at bounding box center [61, 175] width 49 height 4
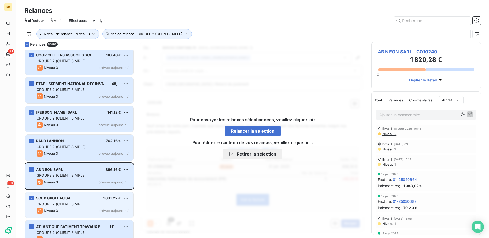
click at [73, 201] on div "SCOP GROLEAU SA 1 081,22 €" at bounding box center [83, 198] width 93 height 5
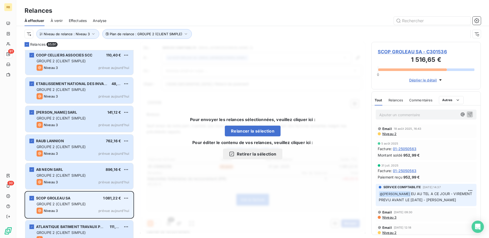
scroll to position [1254, 0]
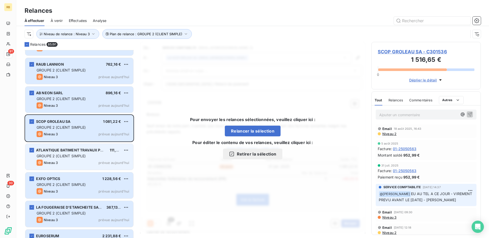
click at [62, 161] on div "Niveau 3 prévue aujourd’hui" at bounding box center [83, 163] width 93 height 6
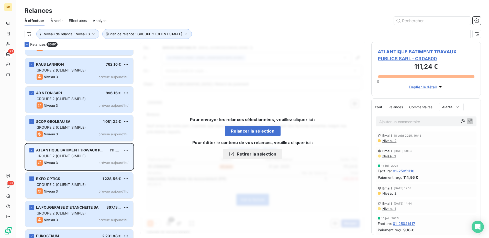
click at [62, 161] on div "Niveau 3 prévue aujourd’hui" at bounding box center [83, 163] width 93 height 6
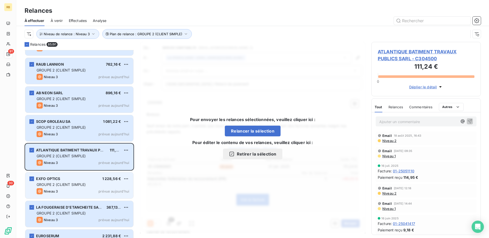
click at [71, 191] on div "Niveau 3 prévue aujourd’hui" at bounding box center [83, 192] width 93 height 6
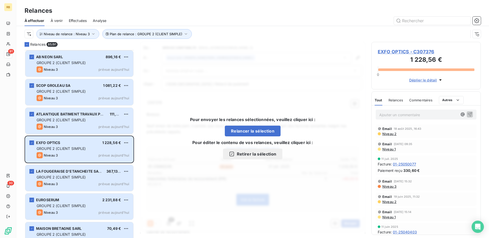
scroll to position [1305, 0]
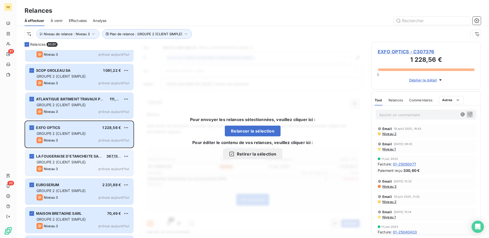
click at [53, 162] on span "GROUPE 2 (CLIENT SIMPLE)" at bounding box center [61, 162] width 49 height 4
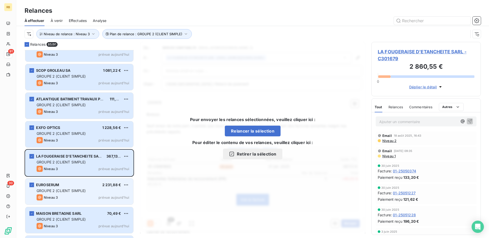
click at [63, 191] on span "GROUPE 2 (CLIENT SIMPLE)" at bounding box center [61, 191] width 49 height 4
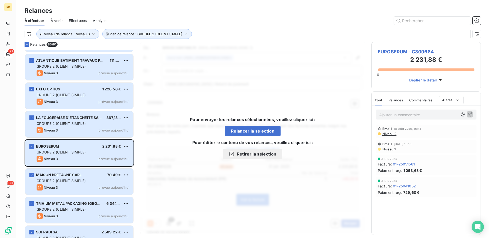
scroll to position [1356, 0]
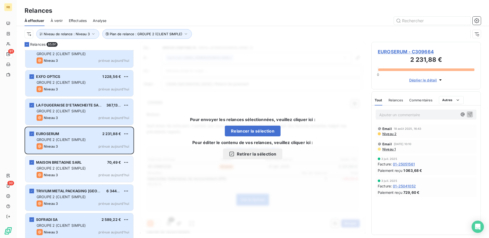
click at [61, 173] on div "Niveau 3 prévue aujourd’hui" at bounding box center [83, 175] width 93 height 6
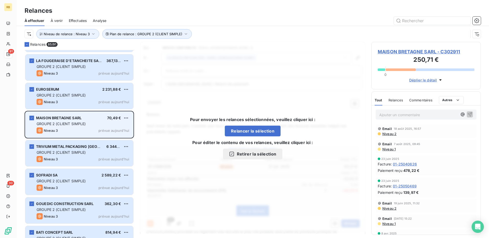
scroll to position [1407, 0]
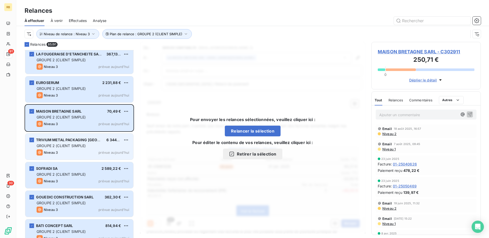
click at [61, 148] on span "GROUPE 2 (CLIENT SIMPLE)" at bounding box center [61, 146] width 49 height 4
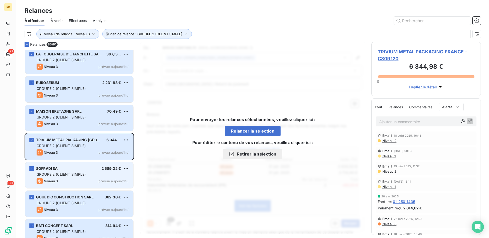
click at [79, 173] on span "GROUPE 2 (CLIENT SIMPLE)" at bounding box center [61, 174] width 49 height 4
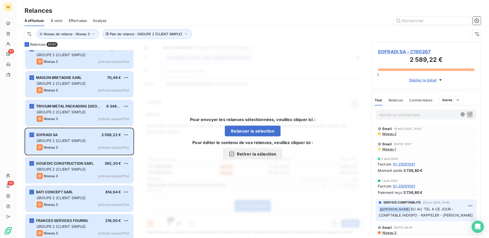
scroll to position [1458, 0]
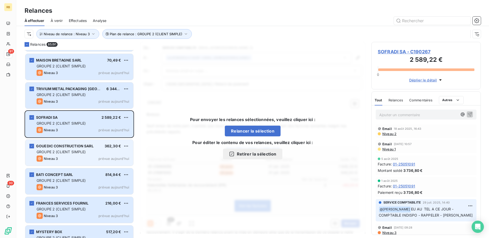
click at [67, 158] on div "Niveau 3 prévue aujourd’hui" at bounding box center [83, 159] width 93 height 6
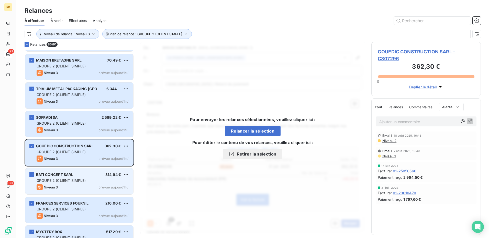
click at [84, 181] on span "GROUPE 2 (CLIENT SIMPLE)" at bounding box center [61, 181] width 49 height 4
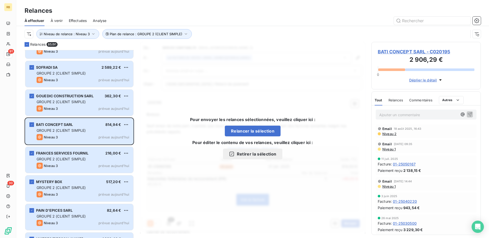
scroll to position [1509, 0]
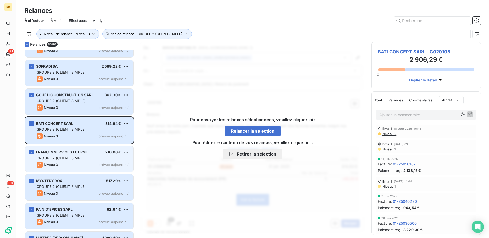
click at [78, 158] on span "GROUPE 2 (CLIENT SIMPLE)" at bounding box center [61, 158] width 49 height 4
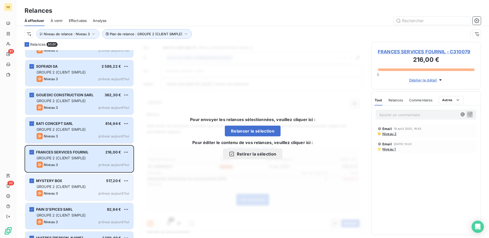
click at [76, 188] on span "GROUPE 2 (CLIENT SIMPLE)" at bounding box center [61, 187] width 49 height 4
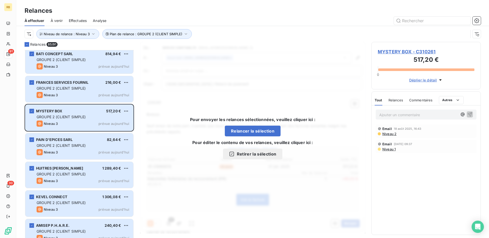
scroll to position [1612, 0]
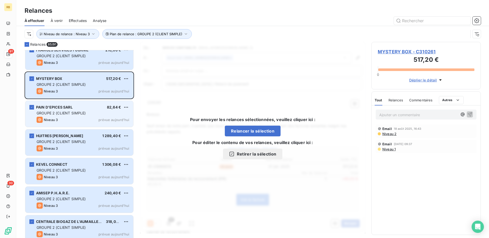
click at [66, 123] on div "Niveau 3 prévue aujourd’hui" at bounding box center [83, 120] width 93 height 6
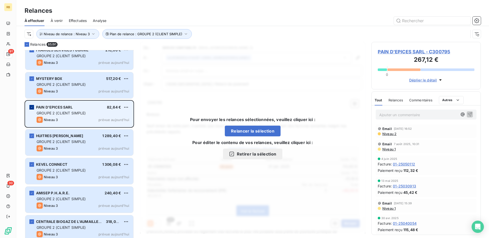
click at [32, 106] on icon "grid" at bounding box center [31, 107] width 3 height 3
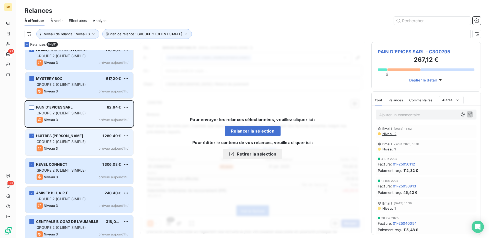
click at [73, 148] on div "Niveau 3 prévue aujourd’hui" at bounding box center [83, 149] width 93 height 6
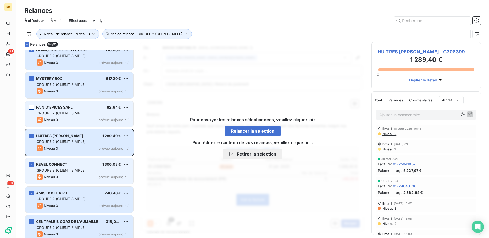
click at [85, 160] on div "KEVEL CONNECT 1 306,08 € GROUPE 2 (CLIENT SIMPLE) Niveau 3 prévue [DATE]" at bounding box center [79, 171] width 108 height 26
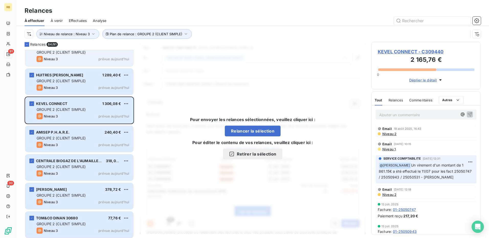
scroll to position [1688, 0]
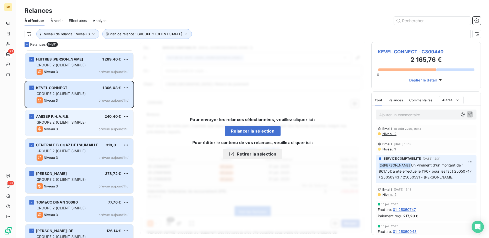
click at [50, 128] on span "Niveau 3" at bounding box center [51, 129] width 14 height 4
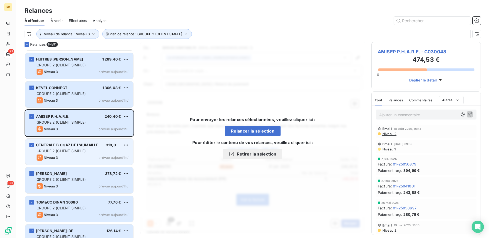
click at [65, 149] on span "GROUPE 2 (CLIENT SIMPLE)" at bounding box center [61, 151] width 49 height 4
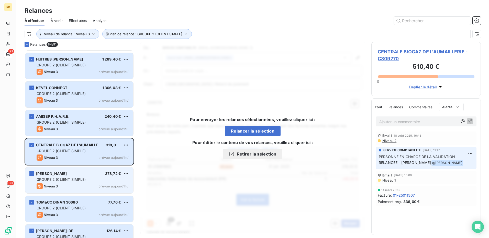
click at [76, 184] on div "Niveau 3 prévue aujourd’hui" at bounding box center [83, 186] width 93 height 6
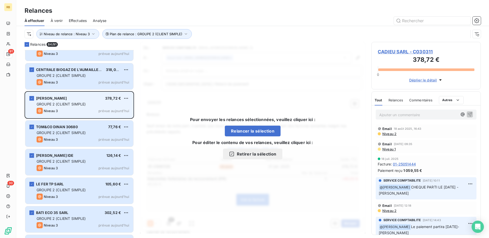
scroll to position [1765, 0]
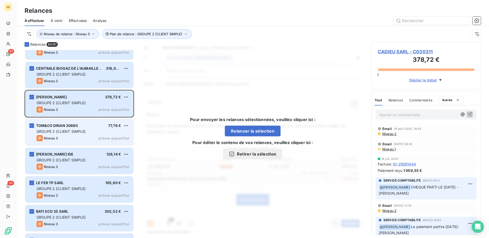
click at [73, 137] on div "Niveau 3 prévue aujourd’hui" at bounding box center [83, 138] width 93 height 6
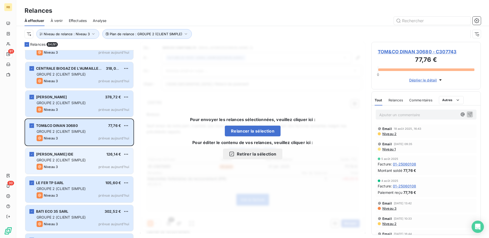
click at [85, 166] on div "Niveau 3 prévue aujourd’hui" at bounding box center [83, 167] width 93 height 6
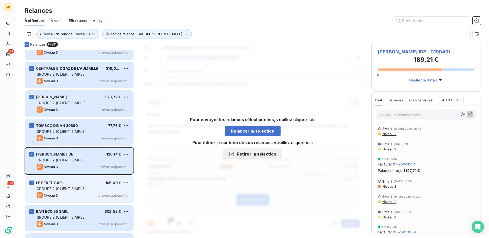
click at [91, 193] on div "Niveau 3 prévue aujourd’hui" at bounding box center [83, 196] width 93 height 6
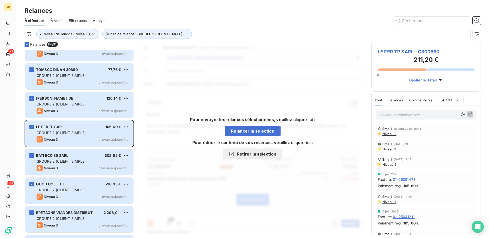
scroll to position [1842, 0]
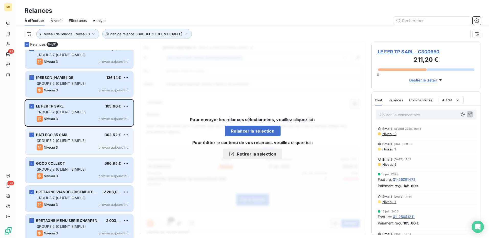
click at [67, 140] on span "GROUPE 2 (CLIENT SIMPLE)" at bounding box center [61, 141] width 49 height 4
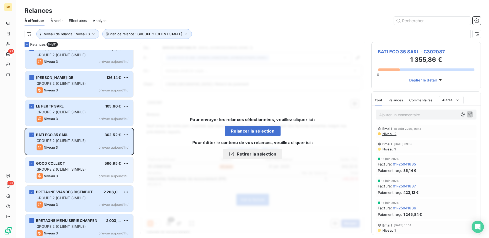
click at [88, 174] on div "Niveau 3 prévue aujourd’hui" at bounding box center [83, 176] width 93 height 6
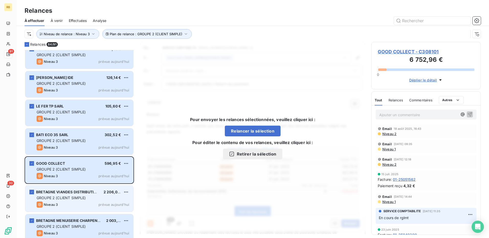
click at [64, 202] on div "Niveau 3 prévue aujourd’hui" at bounding box center [83, 205] width 93 height 6
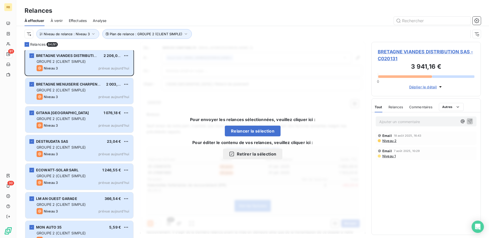
scroll to position [1995, 0]
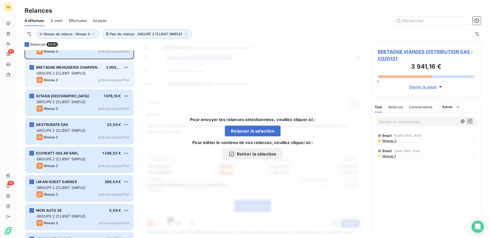
click at [60, 75] on span "GROUPE 2 (CLIENT SIMPLE)" at bounding box center [61, 73] width 49 height 4
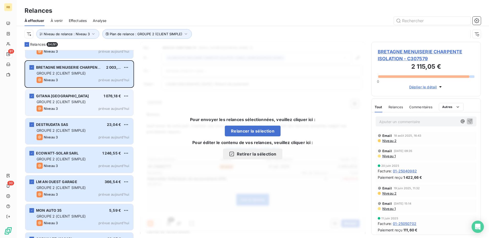
click at [77, 104] on span "GROUPE 2 (CLIENT SIMPLE)" at bounding box center [61, 102] width 49 height 4
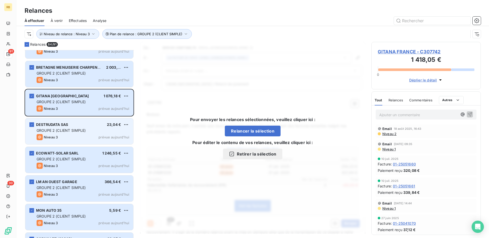
click at [76, 134] on div "DESTRUDATA SAS 23,04 € GROUPE 2 (CLIENT SIMPLE) Niveau 3 prévue [DATE]" at bounding box center [79, 131] width 108 height 26
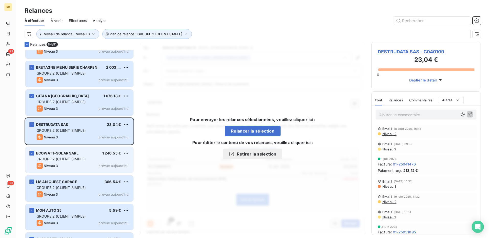
click at [97, 160] on div "GROUPE 2 (CLIENT SIMPLE)" at bounding box center [83, 159] width 93 height 5
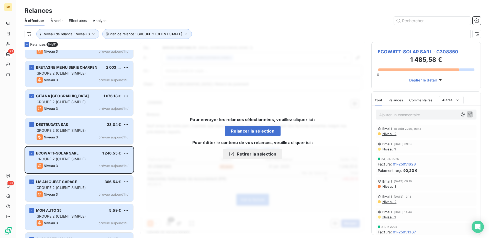
click at [71, 175] on div "LM AN OUEST GARAGE 366,54 € GROUPE 2 (CLIENT SIMPLE) Niveau 3 prévue [DATE]" at bounding box center [79, 189] width 109 height 29
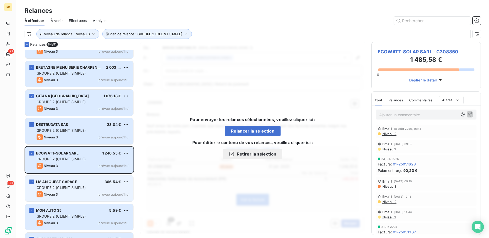
click at [68, 185] on div "GROUPE 2 (CLIENT SIMPLE)" at bounding box center [83, 187] width 93 height 5
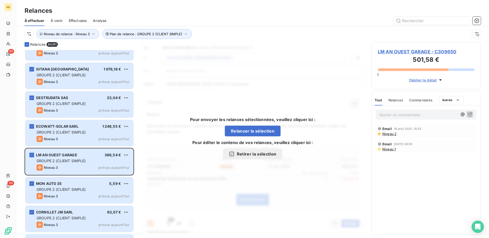
scroll to position [2046, 0]
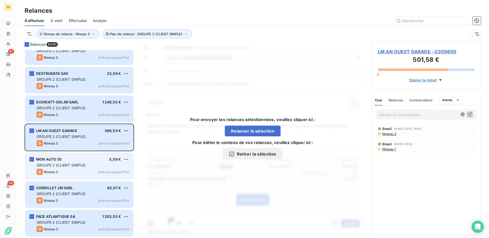
click at [71, 172] on div "Niveau 3 prévue aujourd’hui" at bounding box center [83, 172] width 93 height 6
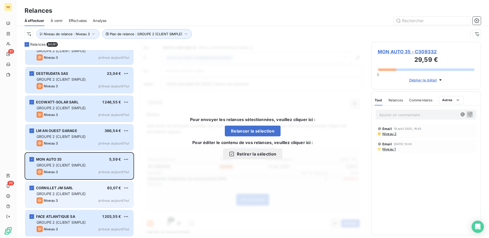
click at [69, 190] on span "CORNILLET JM SARL" at bounding box center [54, 188] width 37 height 4
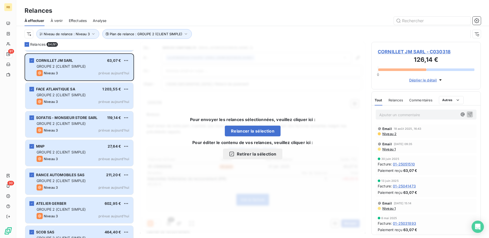
scroll to position [2174, 0]
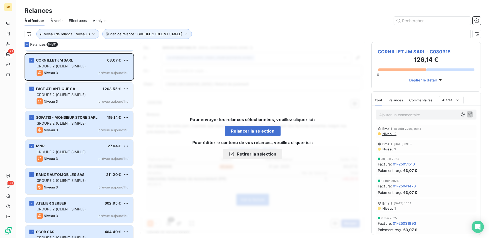
click at [63, 101] on div "Niveau 3 prévue aujourd’hui" at bounding box center [83, 101] width 93 height 6
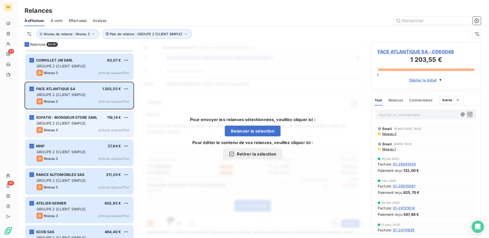
click at [65, 127] on div "SOFATIS - MONSIEUR STORE SARL 119,14 € GROUPE 2 (CLIENT SIMPLE) Niveau 3 prévue…" at bounding box center [79, 124] width 108 height 26
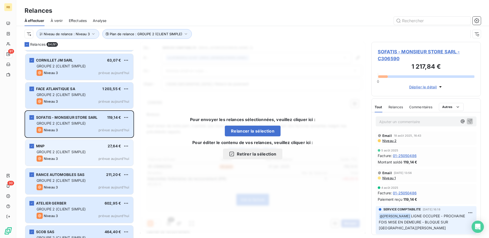
click at [74, 148] on div "MNP 27,64 €" at bounding box center [83, 146] width 93 height 5
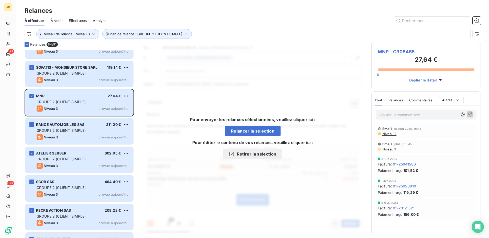
scroll to position [2225, 0]
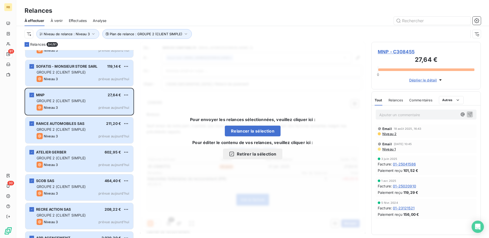
click at [80, 127] on span "GROUPE 2 (CLIENT SIMPLE)" at bounding box center [61, 129] width 49 height 4
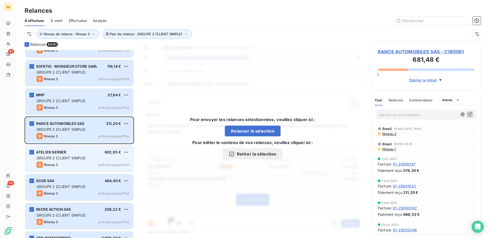
click at [86, 159] on div "GROUPE 2 (CLIENT SIMPLE)" at bounding box center [83, 158] width 93 height 5
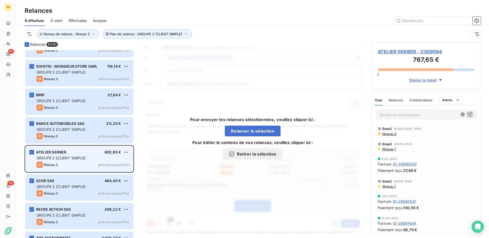
scroll to position [2277, 0]
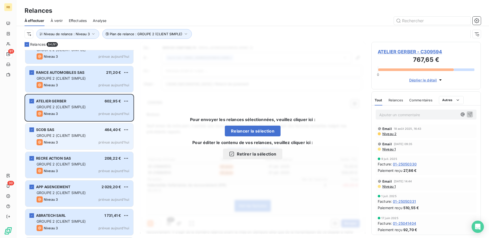
click at [84, 143] on div "Niveau 3 prévue aujourd’hui" at bounding box center [83, 142] width 93 height 6
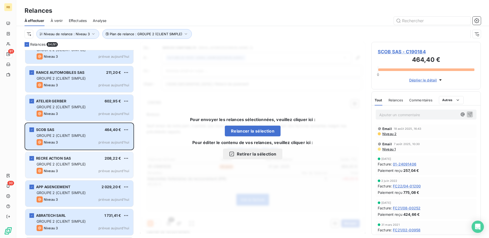
click at [77, 170] on div "Niveau 3 prévue aujourd’hui" at bounding box center [83, 171] width 93 height 6
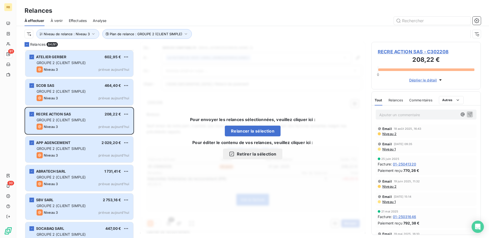
scroll to position [2328, 0]
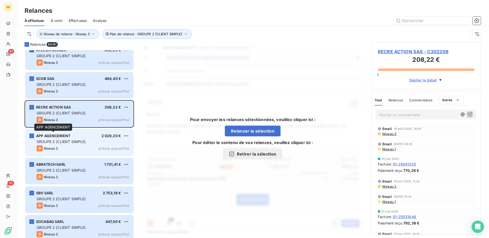
click at [62, 138] on span "APP AGENCEMENT" at bounding box center [53, 136] width 34 height 4
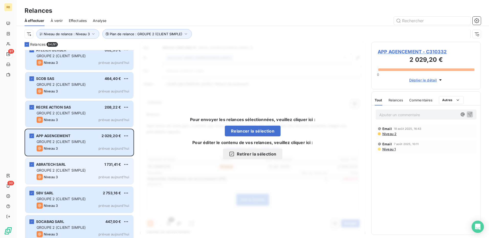
click at [77, 167] on div "ABRATECH SARL 1 731,41 € GROUPE 2 (CLIENT SIMPLE) Niveau 3 prévue [DATE]" at bounding box center [79, 171] width 108 height 26
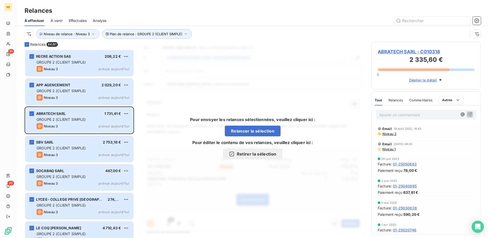
scroll to position [2379, 0]
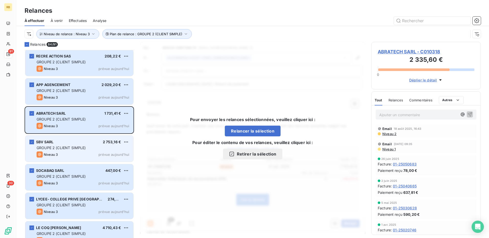
click at [68, 152] on div "Niveau 3 prévue aujourd’hui" at bounding box center [83, 155] width 93 height 6
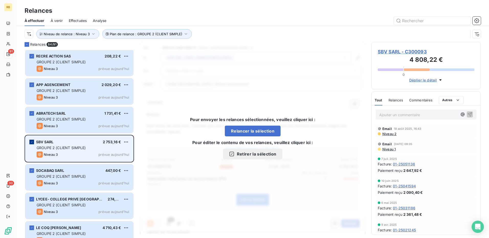
click at [31, 141] on icon "grid" at bounding box center [31, 142] width 3 height 3
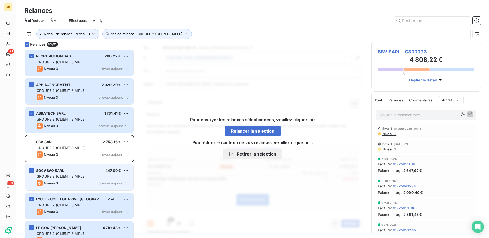
click at [65, 178] on span "GROUPE 2 (CLIENT SIMPLE)" at bounding box center [61, 176] width 49 height 4
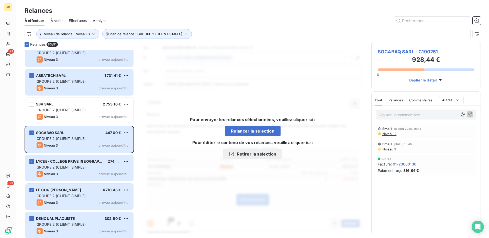
scroll to position [2419, 0]
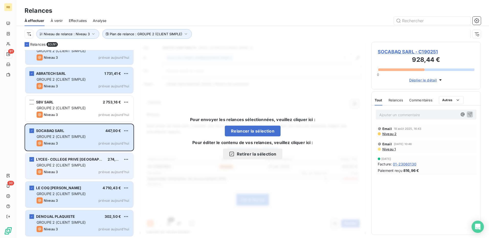
click at [73, 170] on div "Niveau 3 prévue aujourd’hui" at bounding box center [83, 172] width 93 height 6
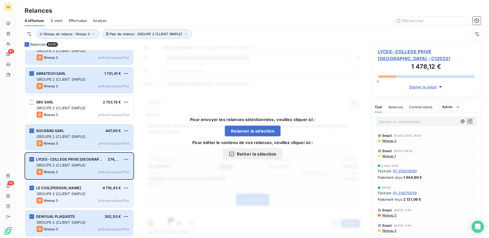
click at [65, 190] on span "LE COQ [PERSON_NAME]" at bounding box center [58, 188] width 45 height 4
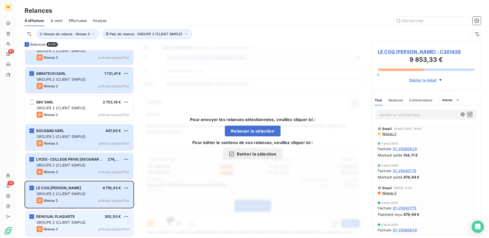
click at [64, 218] on span "DENOUAL PLAQUISTE" at bounding box center [55, 217] width 39 height 4
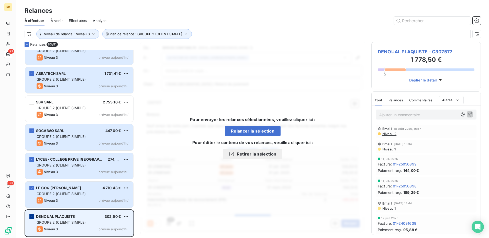
click at [32, 215] on div "grid" at bounding box center [31, 217] width 5 height 5
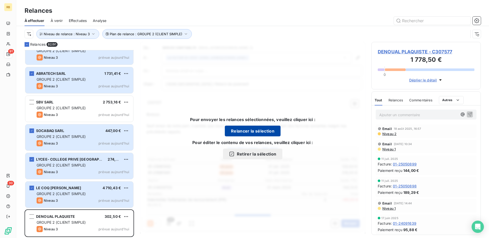
click at [238, 131] on button "Relancer la sélection" at bounding box center [253, 131] width 56 height 11
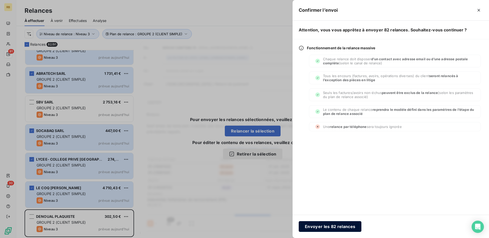
click at [335, 228] on button "Envoyer les 82 relances" at bounding box center [330, 226] width 63 height 11
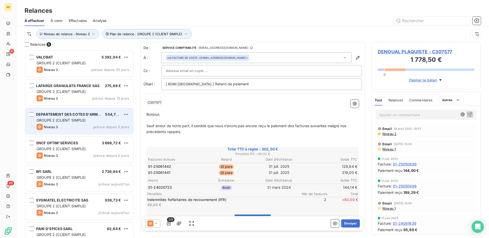
click at [71, 123] on div "DEPARTEMENT DES COTES D'ARMOR 554,72 € GROUPE 2 (CLIENT SIMPLE) Niveau 3 prévue…" at bounding box center [79, 121] width 108 height 26
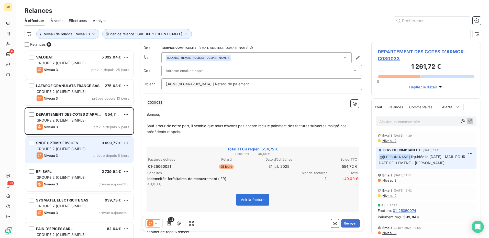
click at [81, 147] on span "GROUPE 2 (CLIENT SIMPLE)" at bounding box center [61, 149] width 49 height 4
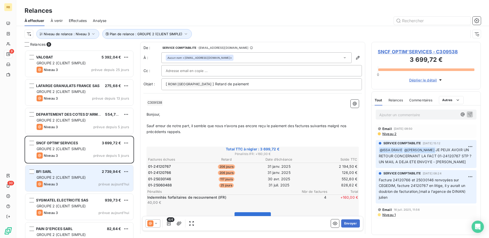
click at [77, 177] on span "GROUPE 2 (CLIENT SIMPLE)" at bounding box center [61, 177] width 49 height 4
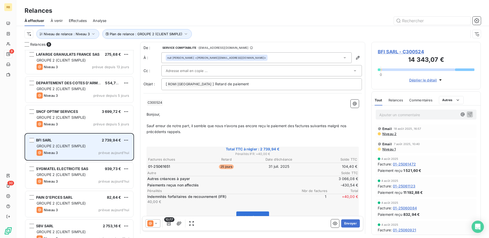
scroll to position [51, 0]
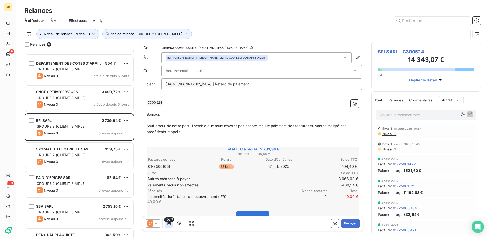
click at [168, 223] on icon "button" at bounding box center [168, 223] width 5 height 5
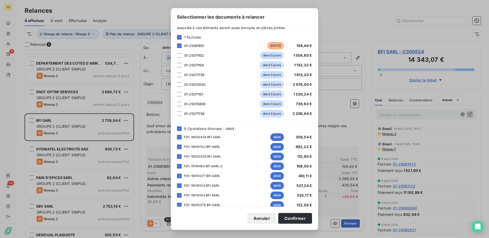
scroll to position [50, 0]
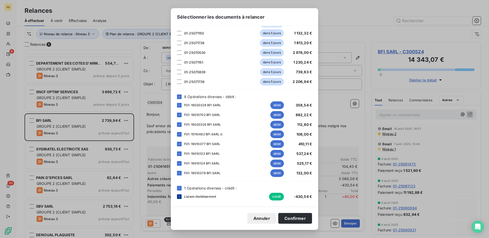
click at [180, 198] on icon at bounding box center [179, 196] width 3 height 3
click at [287, 220] on button "Confirmer" at bounding box center [295, 218] width 34 height 11
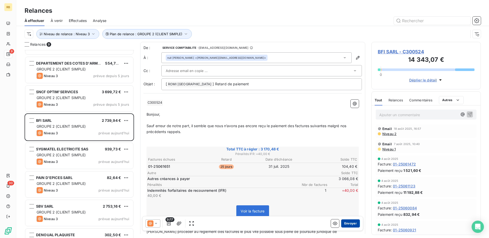
click at [350, 222] on button "Envoyer" at bounding box center [350, 224] width 19 height 8
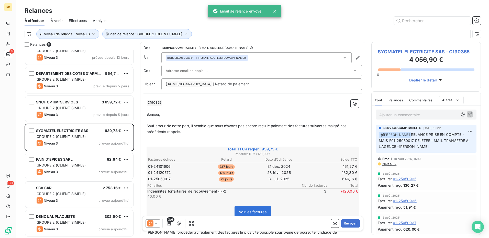
scroll to position [41, 0]
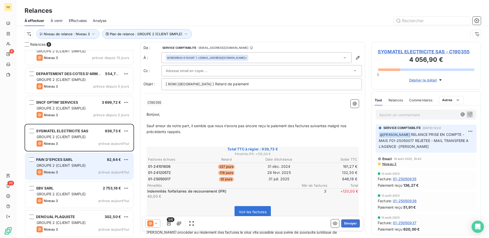
click at [64, 168] on span "GROUPE 2 (CLIENT SIMPLE)" at bounding box center [61, 165] width 49 height 4
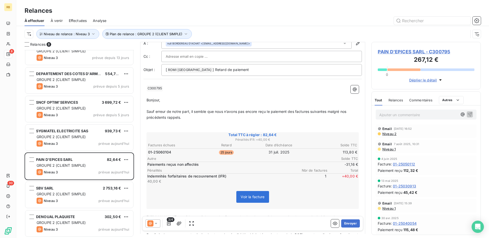
scroll to position [26, 0]
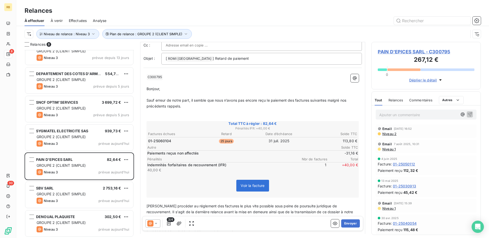
click at [152, 227] on span at bounding box center [150, 224] width 6 height 6
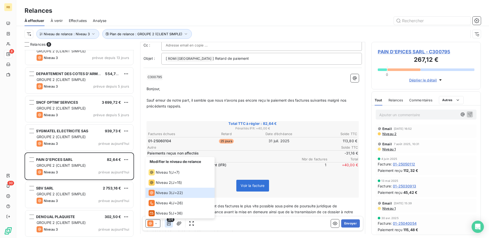
click at [167, 223] on icon "button" at bounding box center [168, 223] width 5 height 5
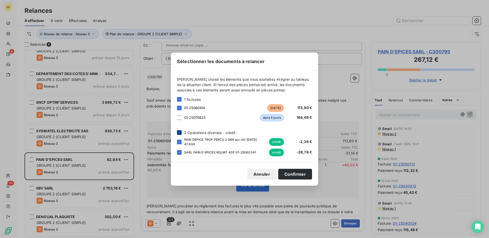
click at [179, 133] on icon at bounding box center [179, 132] width 3 height 3
click at [282, 174] on button "Confirmer" at bounding box center [295, 174] width 34 height 11
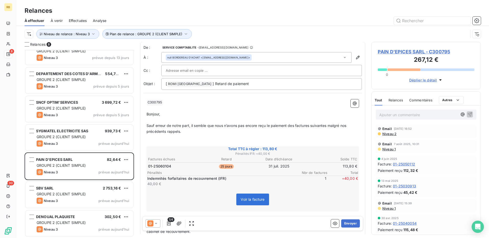
scroll to position [0, 0]
click at [350, 225] on button "Envoyer" at bounding box center [350, 224] width 19 height 8
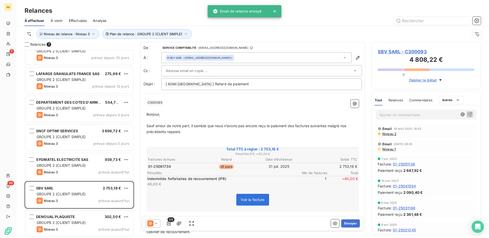
scroll to position [13, 0]
click at [388, 55] on span "SBV SARL - C300093" at bounding box center [426, 51] width 97 height 7
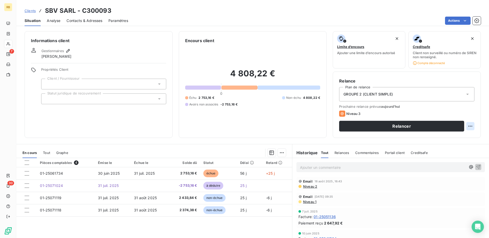
click at [469, 127] on html "RB 7 30 Clients SBV SARL - C300093 Situation Analyse Contacts & Adresses Paramè…" at bounding box center [244, 119] width 489 height 238
click at [432, 140] on div "Replanifier cette action" at bounding box center [446, 138] width 46 height 8
select select "7"
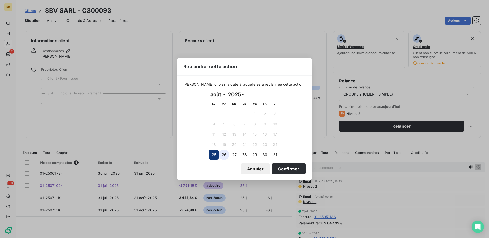
click at [221, 157] on button "26" at bounding box center [224, 155] width 10 height 10
click at [275, 171] on button "Confirmer" at bounding box center [289, 169] width 34 height 11
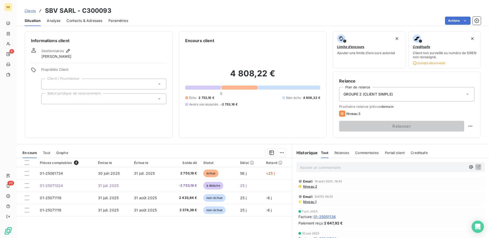
click at [12, 52] on div "6" at bounding box center [8, 54] width 8 height 8
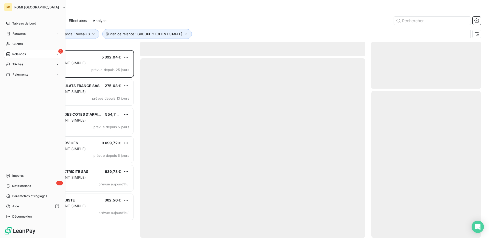
scroll to position [184, 106]
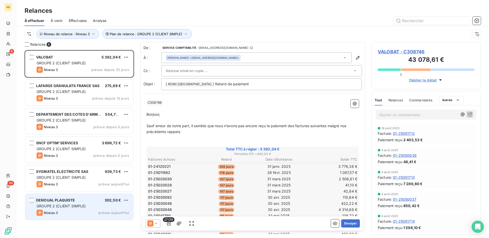
click at [73, 214] on div "Niveau 3 prévue aujourd’hui" at bounding box center [83, 213] width 93 height 6
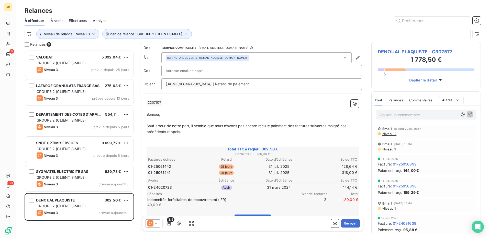
drag, startPoint x: 163, startPoint y: 226, endPoint x: 160, endPoint y: 219, distance: 6.9
click at [162, 226] on div "3/5" at bounding box center [171, 224] width 50 height 8
click at [167, 227] on button "button" at bounding box center [169, 224] width 8 height 8
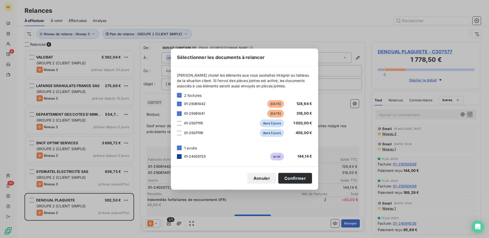
click at [181, 156] on div at bounding box center [179, 156] width 5 height 5
click at [298, 175] on button "Confirmer" at bounding box center [295, 178] width 34 height 11
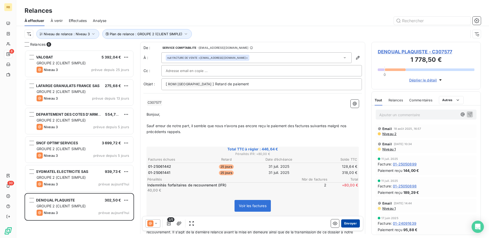
click at [341, 224] on button "Envoyer" at bounding box center [350, 224] width 19 height 8
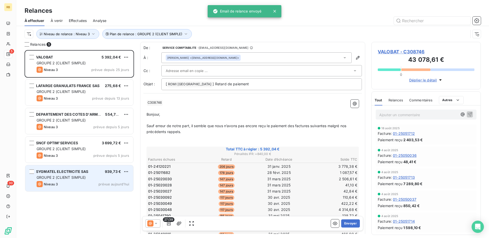
click at [53, 183] on span "Niveau 3" at bounding box center [51, 184] width 14 height 4
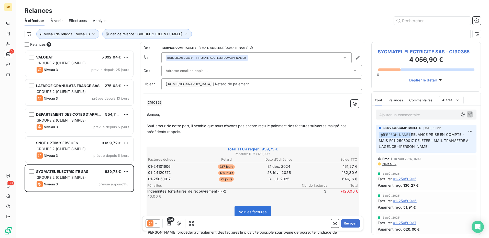
click at [384, 54] on span "SYGMATEL ELECTRICITE SAS - C190355" at bounding box center [426, 51] width 97 height 7
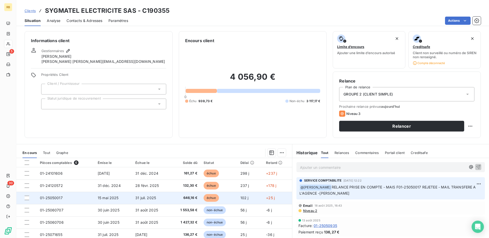
click at [44, 201] on td "01-25050017" at bounding box center [66, 198] width 58 height 12
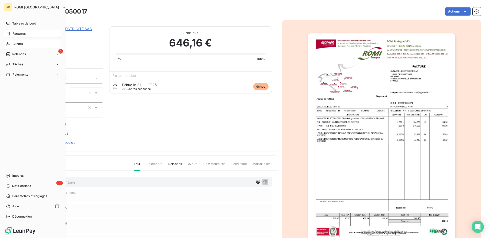
click at [21, 45] on span "Clients" at bounding box center [18, 44] width 10 height 5
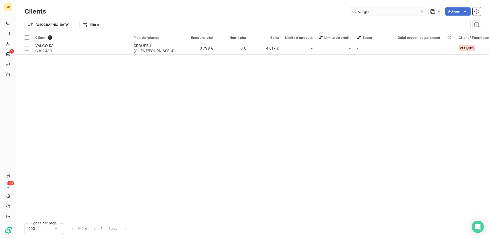
click at [367, 13] on input "valgo" at bounding box center [388, 11] width 77 height 8
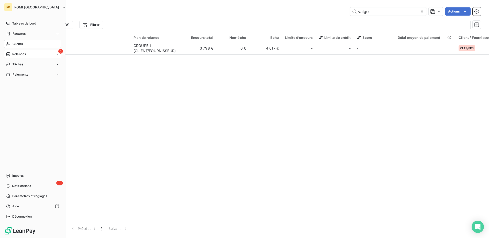
click at [27, 54] on div "5 Relances" at bounding box center [32, 54] width 57 height 8
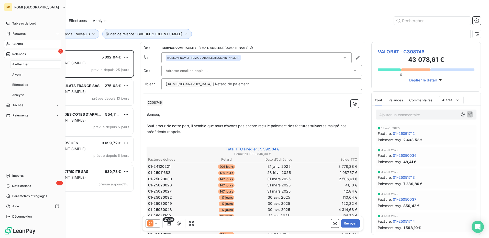
scroll to position [184, 106]
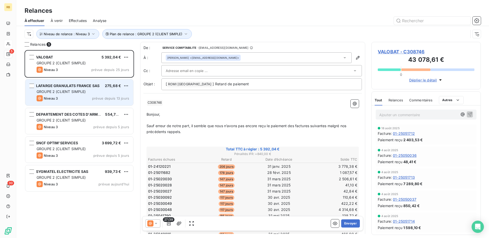
click at [95, 91] on div "GROUPE 2 (CLIENT SIMPLE)" at bounding box center [83, 91] width 93 height 5
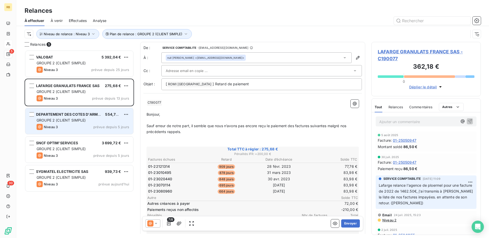
click at [72, 126] on div "Niveau 3 prévue depuis 5 jours" at bounding box center [83, 127] width 93 height 6
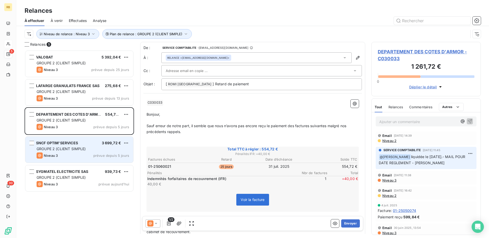
click at [61, 144] on span "SNCF OPTIM'SERVICES" at bounding box center [57, 143] width 42 height 4
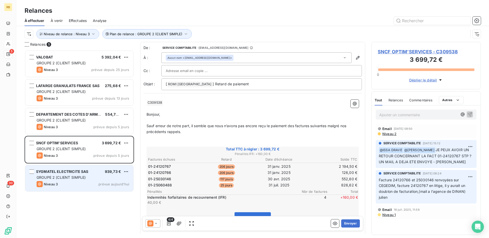
click at [62, 184] on div "Niveau 3 prévue aujourd’hui" at bounding box center [83, 184] width 93 height 6
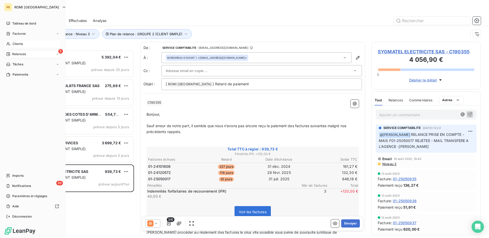
click at [20, 45] on span "Clients" at bounding box center [18, 44] width 10 height 5
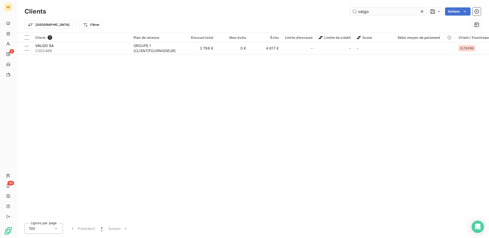
click at [363, 12] on input "valgo" at bounding box center [388, 11] width 77 height 8
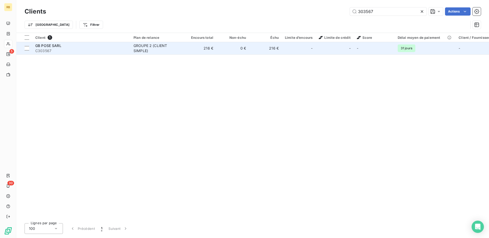
type input "303567"
click at [73, 50] on span "C303567" at bounding box center [81, 50] width 92 height 5
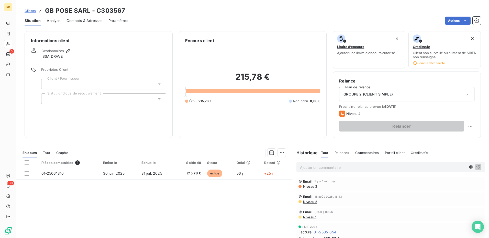
click at [312, 203] on span "Niveau 2" at bounding box center [310, 202] width 15 height 4
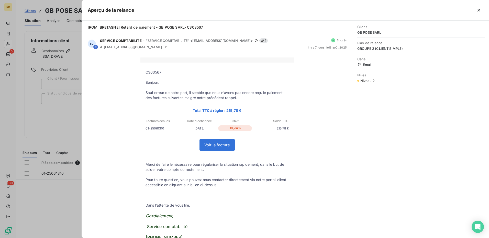
click at [35, 134] on div at bounding box center [244, 119] width 489 height 238
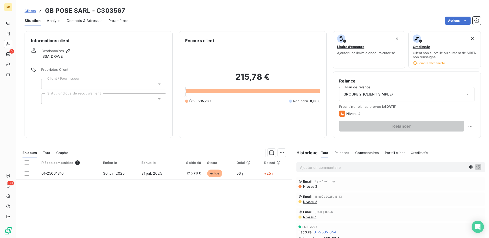
click at [311, 186] on span "Niveau 3" at bounding box center [310, 187] width 15 height 4
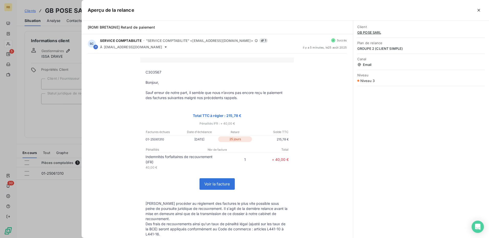
click at [62, 135] on div at bounding box center [244, 119] width 489 height 238
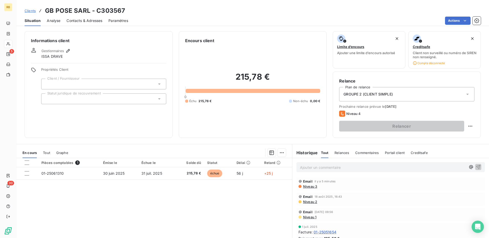
click at [308, 188] on span "Niveau 3" at bounding box center [310, 187] width 15 height 4
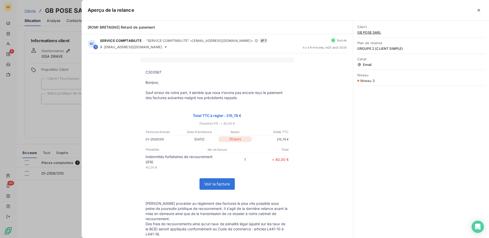
click at [65, 141] on div at bounding box center [244, 119] width 489 height 238
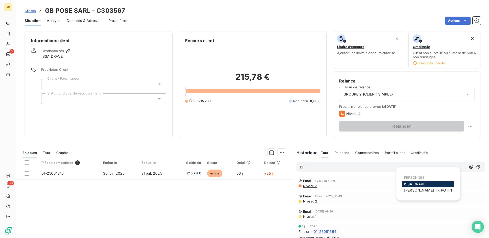
drag, startPoint x: 463, startPoint y: 168, endPoint x: 448, endPoint y: 166, distance: 14.9
click at [469, 168] on icon "button" at bounding box center [471, 167] width 4 height 4
click at [420, 193] on span "[PERSON_NAME]" at bounding box center [428, 190] width 48 height 4
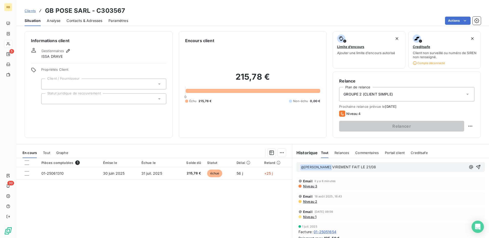
click at [332, 169] on span "VIREMENT FAIT LE 21/08" at bounding box center [354, 167] width 44 height 4
click at [443, 168] on p "﻿ @ [PERSON_NAME] ﻿ EU AU TEL A CE JOUR - VIREMENT FAIT LE 21/08" at bounding box center [383, 167] width 166 height 6
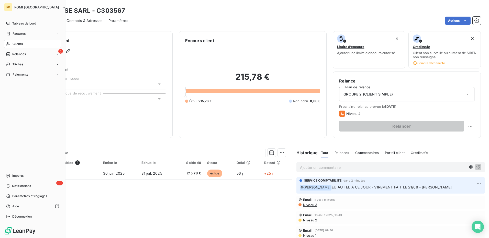
click at [19, 53] on span "Relances" at bounding box center [19, 54] width 14 height 5
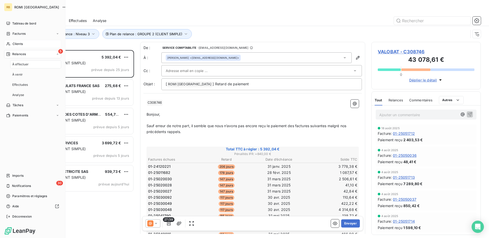
scroll to position [184, 106]
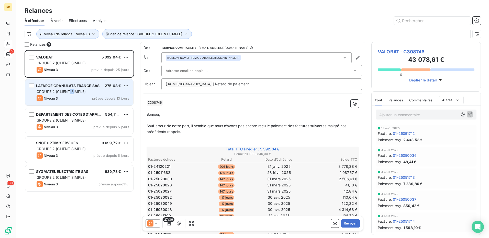
click at [73, 93] on span "GROUPE 2 (CLIENT SIMPLE)" at bounding box center [61, 92] width 49 height 4
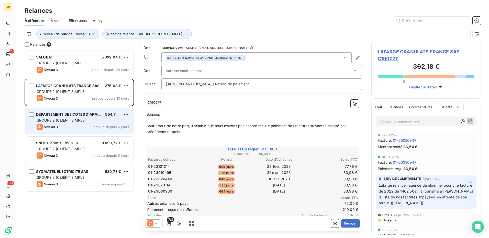
click at [69, 121] on span "GROUPE 2 (CLIENT SIMPLE)" at bounding box center [61, 120] width 49 height 4
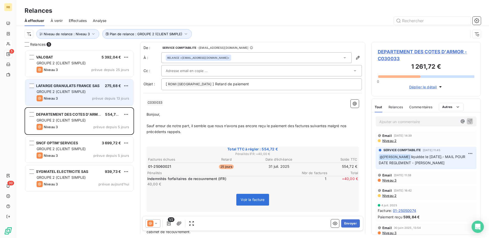
click at [81, 93] on span "GROUPE 2 (CLIENT SIMPLE)" at bounding box center [61, 92] width 49 height 4
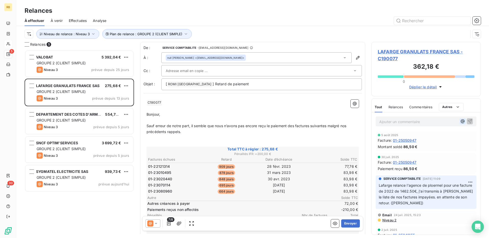
click at [457, 121] on div "Ajouter un commentaire ﻿" at bounding box center [426, 121] width 94 height 7
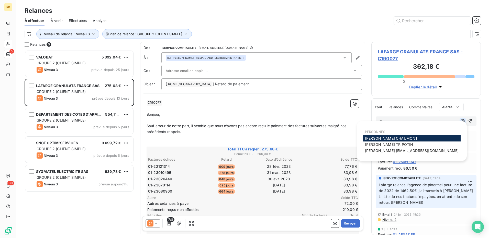
click at [460, 121] on icon "button" at bounding box center [462, 121] width 5 height 5
click at [408, 151] on span "[PERSON_NAME] [PERSON_NAME][EMAIL_ADDRESS][DOMAIN_NAME]" at bounding box center [412, 151] width 94 height 4
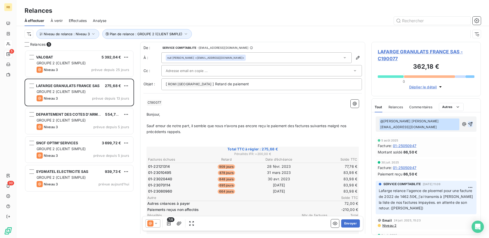
click at [468, 123] on icon "button" at bounding box center [470, 124] width 4 height 4
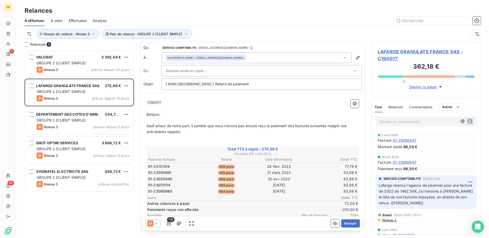
click at [390, 53] on span "LAFARGE GRANULATS FRANCE SAS - C190077" at bounding box center [426, 55] width 97 height 14
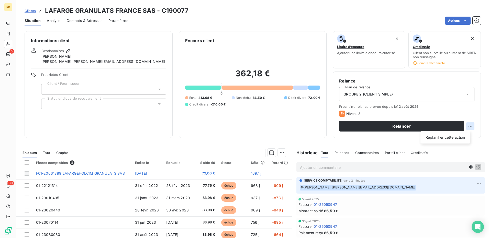
click at [465, 129] on html "RB 5 30 Clients LAFARGE GRANULATS [GEOGRAPHIC_DATA] SAS - C190077 Situation Ana…" at bounding box center [244, 119] width 489 height 238
click at [438, 136] on div "Replanifier cette action" at bounding box center [446, 138] width 46 height 8
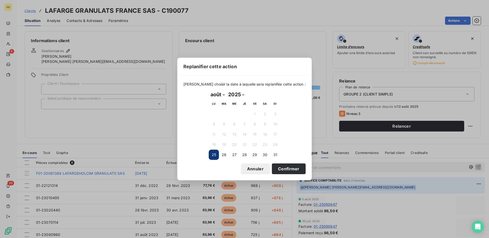
click at [222, 95] on select "janvier février mars avril mai juin juillet août septembre octobre novembre déc…" at bounding box center [218, 95] width 18 height 8
select select "8"
click at [209, 91] on select "janvier février mars avril mai juin juillet août septembre octobre novembre déc…" at bounding box center [218, 95] width 18 height 8
click at [221, 116] on button "2" at bounding box center [224, 114] width 10 height 10
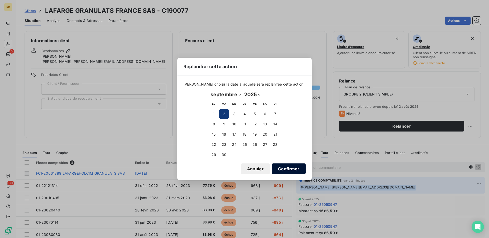
click at [278, 174] on button "Confirmer" at bounding box center [289, 169] width 34 height 11
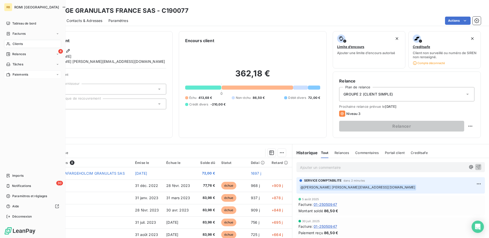
drag, startPoint x: 8, startPoint y: 51, endPoint x: 24, endPoint y: 74, distance: 28.0
click at [8, 51] on div "4 Relances" at bounding box center [32, 54] width 57 height 8
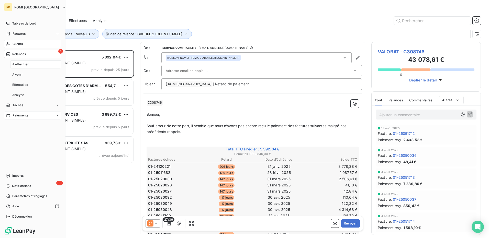
scroll to position [184, 106]
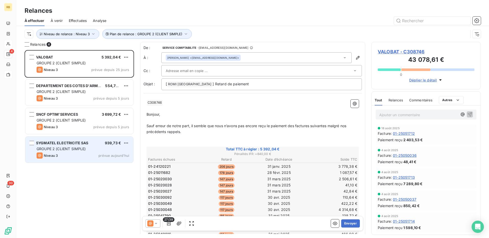
click at [64, 149] on span "GROUPE 2 (CLIENT SIMPLE)" at bounding box center [61, 149] width 49 height 4
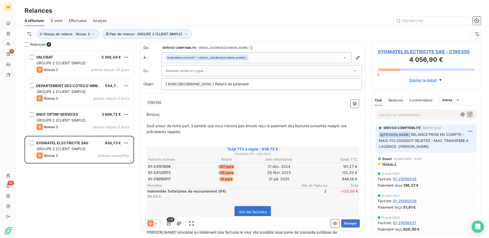
click at [400, 50] on span "SYGMATEL ELECTRICITE SAS - C190355" at bounding box center [426, 51] width 97 height 7
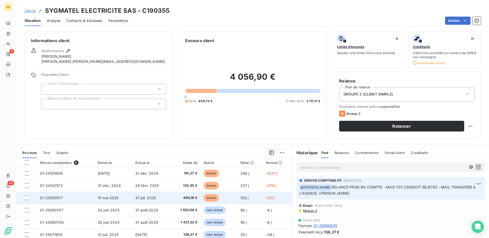
click at [55, 198] on span "01-25050017" at bounding box center [51, 198] width 23 height 4
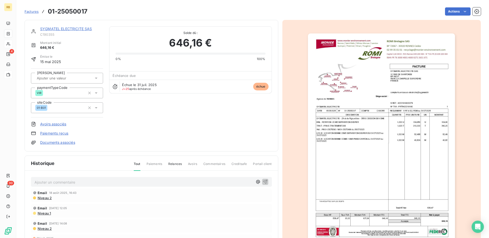
click at [60, 31] on div "SYGMATEL ELECTRICITE SAS" at bounding box center [71, 28] width 63 height 5
click at [74, 28] on link "SYGMATEL ELECTRICITE SAS" at bounding box center [66, 29] width 52 height 4
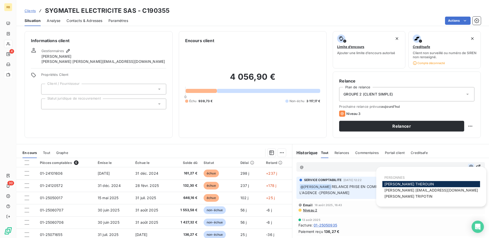
click at [469, 167] on icon "button" at bounding box center [471, 166] width 5 height 5
click at [406, 185] on span "[PERSON_NAME]" at bounding box center [409, 184] width 50 height 4
click at [469, 169] on icon "button" at bounding box center [471, 167] width 5 height 5
click at [412, 196] on span "[PERSON_NAME]" at bounding box center [408, 197] width 48 height 4
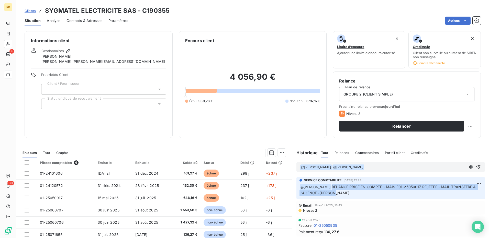
drag, startPoint x: 328, startPoint y: 186, endPoint x: 340, endPoint y: 195, distance: 15.5
click at [340, 195] on p "﻿ @ [PERSON_NAME] RELANCE PRISE EN COMPTE - MAIS F01-25050017 REJETEE - MAIL TR…" at bounding box center [391, 190] width 182 height 12
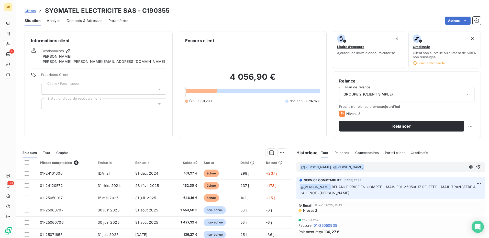
drag, startPoint x: 340, startPoint y: 195, endPoint x: 395, endPoint y: 163, distance: 63.4
click at [395, 163] on div "﻿ @ [PERSON_NAME] ﻿ ﻿ @ [PERSON_NAME] ﻿ ﻿" at bounding box center [390, 167] width 189 height 10
click at [476, 168] on icon "button" at bounding box center [478, 167] width 5 height 5
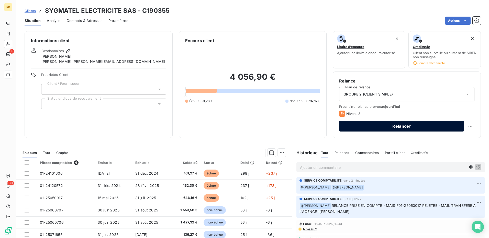
click at [423, 127] on button "Relancer" at bounding box center [401, 126] width 125 height 11
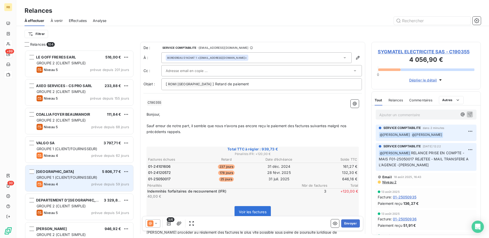
scroll to position [184, 106]
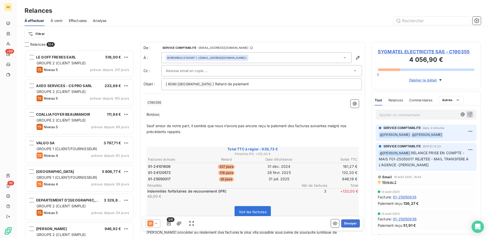
click at [170, 221] on span "3/6" at bounding box center [171, 220] width 8 height 5
click at [167, 223] on icon "button" at bounding box center [168, 223] width 5 height 5
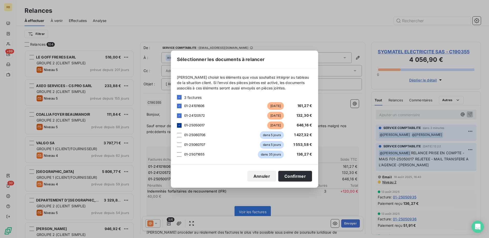
click at [180, 127] on icon at bounding box center [179, 125] width 3 height 3
click at [291, 174] on button "Confirmer" at bounding box center [295, 176] width 34 height 11
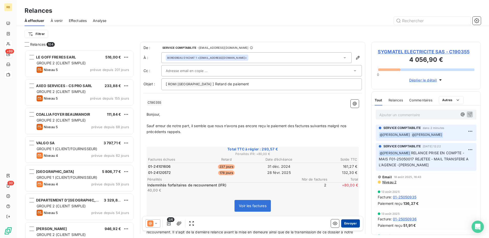
click at [343, 222] on button "Envoyer" at bounding box center [350, 224] width 19 height 8
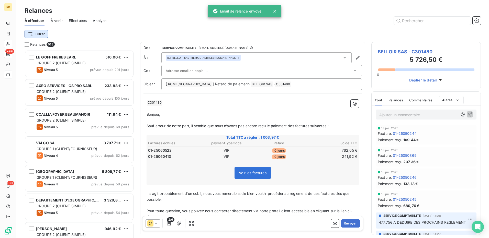
click at [43, 35] on html "RB +99 30 Relances À effectuer À venir Effectuées Analyse Filtrer Relances 103 …" at bounding box center [244, 119] width 489 height 238
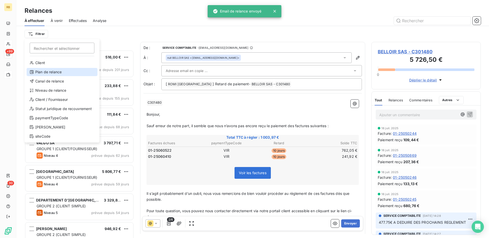
click at [51, 75] on div "Plan de relance" at bounding box center [62, 72] width 71 height 8
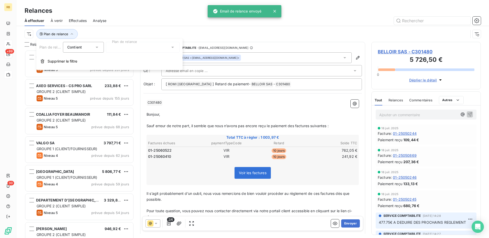
click at [117, 53] on div "Plan de relance Contient is Plan de relance Supprimer le filtre" at bounding box center [109, 54] width 146 height 31
click at [123, 50] on div at bounding box center [143, 47] width 74 height 11
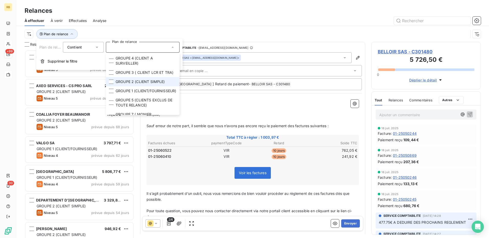
click at [137, 84] on span "GROUPE 2 (CLIENT SIMPLE)" at bounding box center [140, 81] width 49 height 5
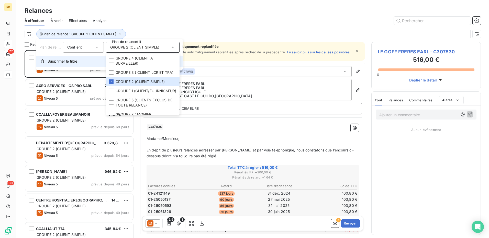
scroll to position [184, 106]
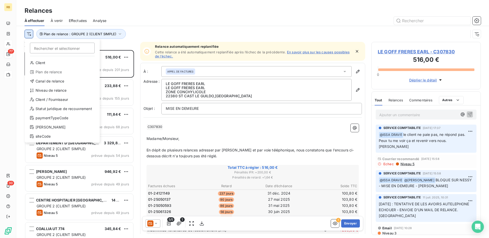
click at [32, 33] on html "RB 77 30 Relances À effectuer À venir Effectuées Analyse Rechercher et sélectio…" at bounding box center [244, 119] width 489 height 238
click at [54, 91] on div "Niveau de relance" at bounding box center [62, 90] width 71 height 8
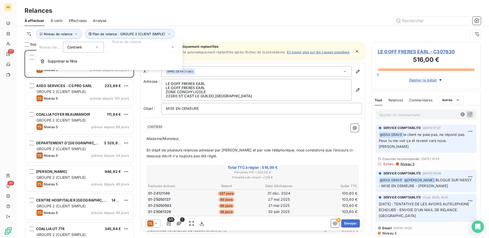
click at [140, 46] on div at bounding box center [143, 47] width 74 height 11
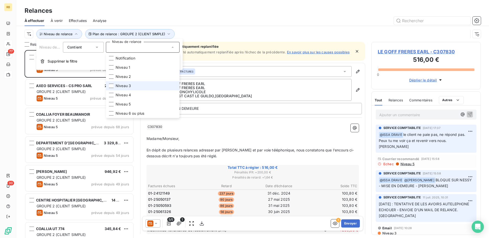
click at [141, 88] on li "Niveau 3" at bounding box center [143, 85] width 74 height 9
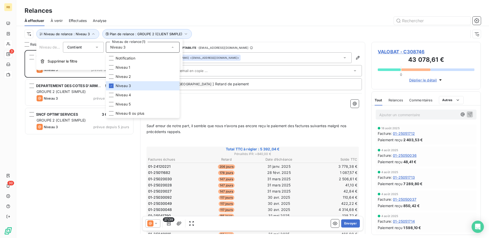
click at [259, 16] on div "À effectuer À venir Effectuées Analyse" at bounding box center [252, 20] width 473 height 11
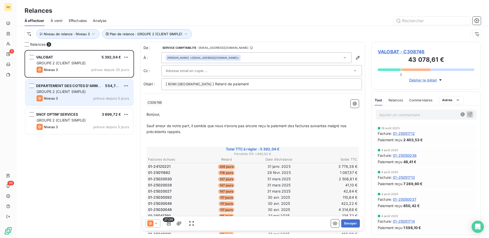
click at [75, 94] on div "GROUPE 2 (CLIENT SIMPLE)" at bounding box center [83, 91] width 93 height 5
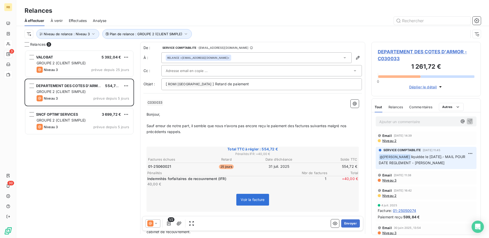
click at [389, 53] on span "DEPARTEMENT DES COTES D'ARMOR - C030033" at bounding box center [426, 55] width 97 height 14
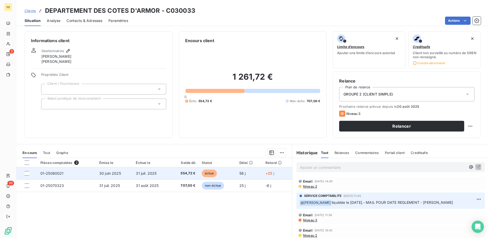
click at [72, 171] on td "01-25060021" at bounding box center [66, 174] width 59 height 12
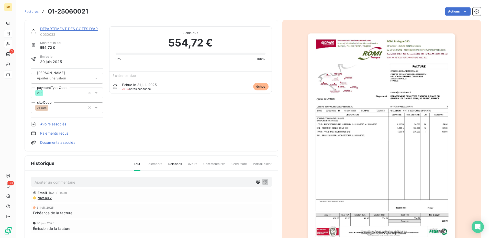
click at [66, 32] on span "C030033" at bounding box center [71, 34] width 63 height 4
click at [74, 32] on div "DEPARTEMENT DES COTES D'ARMOR C030033" at bounding box center [71, 31] width 63 height 10
click at [75, 29] on link "DEPARTEMENT DES COTES D'ARMOR" at bounding box center [73, 29] width 66 height 4
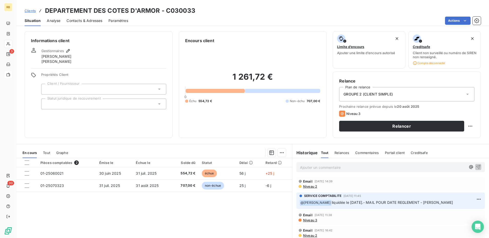
click at [129, 7] on h3 "DEPARTEMENT DES COTES D'ARMOR - C030033" at bounding box center [120, 10] width 150 height 9
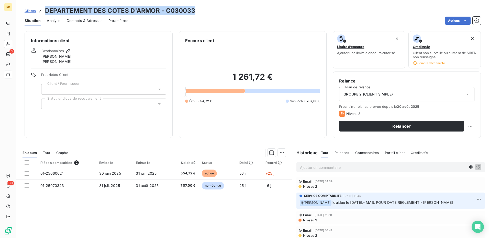
click at [129, 7] on h3 "DEPARTEMENT DES COTES D'ARMOR - C030033" at bounding box center [120, 10] width 150 height 9
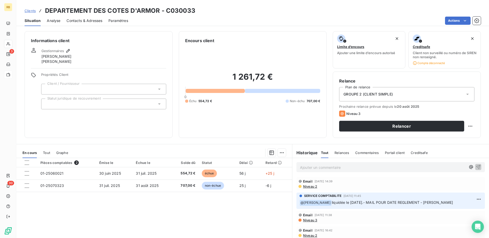
click at [308, 221] on span "Niveau 3" at bounding box center [310, 220] width 15 height 4
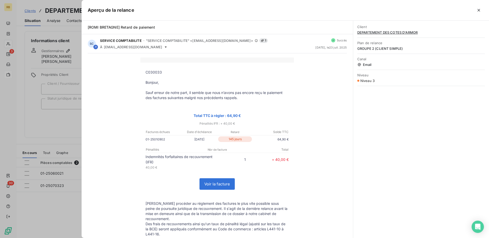
click at [45, 117] on div at bounding box center [244, 119] width 489 height 238
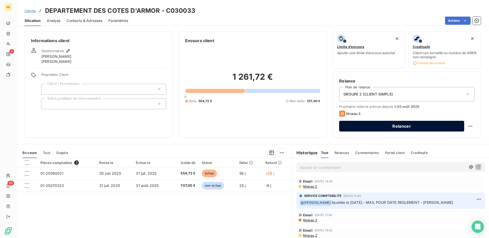
click at [438, 128] on button "Relancer" at bounding box center [401, 126] width 125 height 11
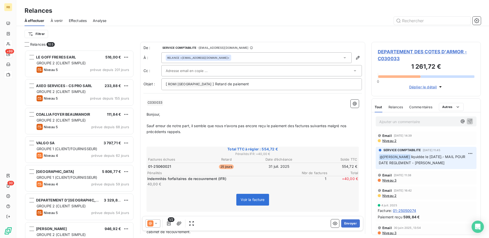
scroll to position [184, 106]
click at [157, 221] on icon at bounding box center [155, 223] width 5 height 5
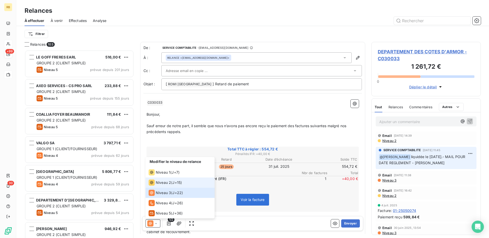
click at [155, 182] on div "Niveau 2" at bounding box center [160, 183] width 23 height 6
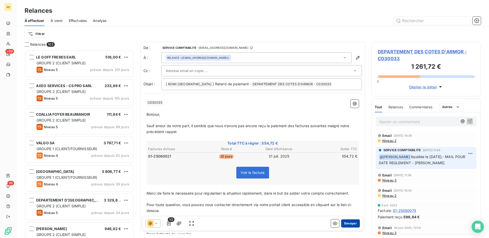
click at [341, 223] on button "Envoyer" at bounding box center [350, 224] width 19 height 8
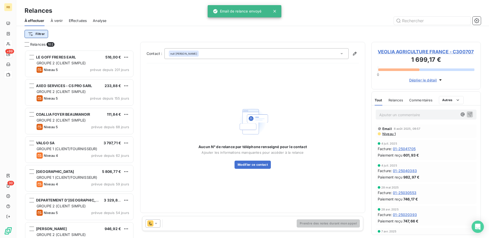
click at [38, 35] on html "RB +99 30 Relances À effectuer À venir Effectuées Analyse Filtrer Relances 102 …" at bounding box center [244, 119] width 489 height 238
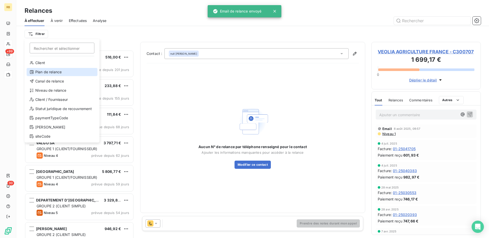
click at [43, 74] on div "Plan de relance" at bounding box center [62, 72] width 71 height 8
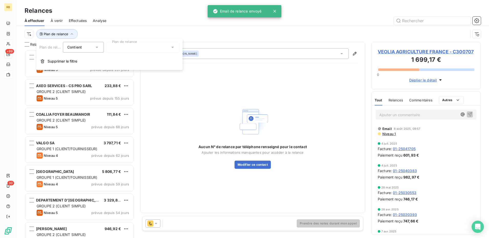
click at [140, 53] on div "Plan de relance Contient is Plan de relance Supprimer le filtre" at bounding box center [109, 54] width 146 height 31
click at [138, 47] on div at bounding box center [143, 47] width 74 height 11
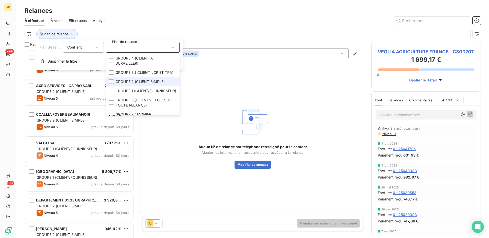
click at [146, 84] on span "GROUPE 2 (CLIENT SIMPLE)" at bounding box center [140, 81] width 49 height 5
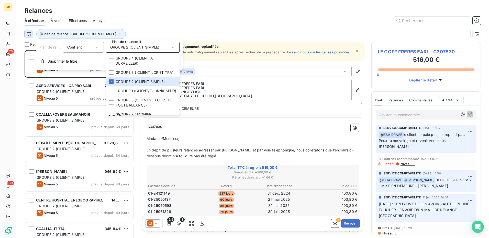
click at [30, 35] on html "RB 76 30 Relances À effectuer À venir Effectuées Analyse Plan de relance : GROU…" at bounding box center [244, 119] width 489 height 238
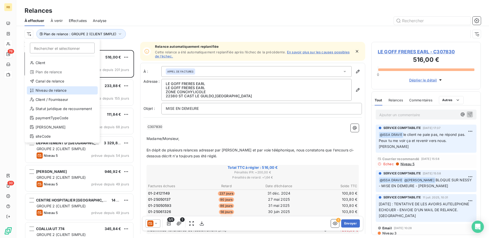
click at [51, 91] on div "Niveau de relance" at bounding box center [62, 90] width 71 height 8
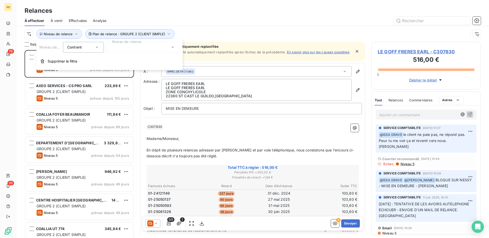
click at [157, 46] on div at bounding box center [143, 47] width 74 height 11
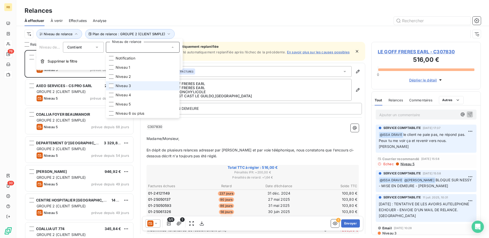
click at [129, 88] on span "Niveau 3" at bounding box center [123, 85] width 15 height 5
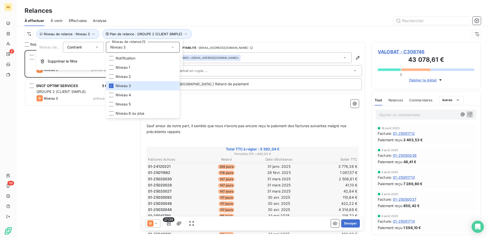
click at [266, 28] on div "Plan de relance : GROUPE 2 (CLIENT SIMPLE) Niveau de relance : Niveau 3" at bounding box center [253, 34] width 456 height 16
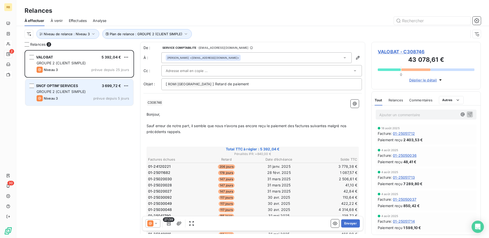
click at [87, 83] on div "SNCF OPTIM'SERVICES 3 699,72 € GROUPE 2 (CLIENT SIMPLE) Niveau 3 prévue depuis …" at bounding box center [79, 93] width 108 height 26
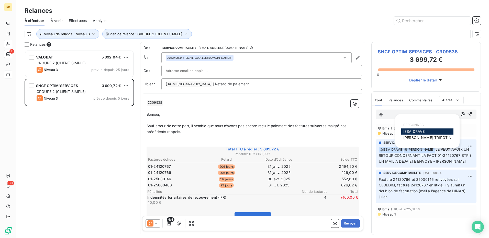
drag, startPoint x: 462, startPoint y: 114, endPoint x: 450, endPoint y: 121, distance: 13.8
click at [461, 115] on icon "button" at bounding box center [462, 114] width 5 height 5
click at [419, 131] on span "ISSA DRAVE" at bounding box center [413, 131] width 21 height 4
click at [461, 115] on icon "button" at bounding box center [463, 115] width 4 height 4
click at [418, 138] on span "[PERSON_NAME]" at bounding box center [427, 138] width 48 height 4
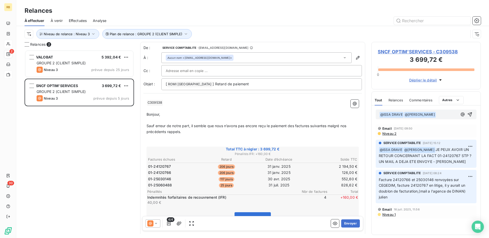
drag, startPoint x: 473, startPoint y: 115, endPoint x: 438, endPoint y: 97, distance: 39.4
click at [471, 115] on div "﻿ @ ISSA DRAVE ﻿ ﻿ @ [PERSON_NAME] ﻿ ﻿" at bounding box center [426, 115] width 101 height 10
click at [470, 116] on icon "button" at bounding box center [470, 115] width 4 height 4
click at [391, 51] on span "SNCF OPTIM'SERVICES - C309538" at bounding box center [426, 51] width 97 height 7
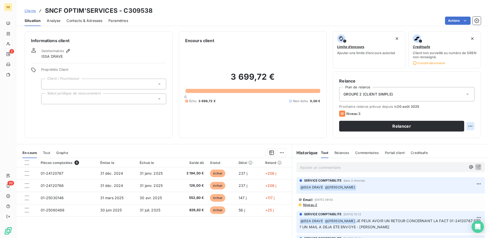
click at [470, 127] on html "RB 2 30 Clients SNCF OPTIM'SERVICES - C309538 Situation Analyse Contacts & Adre…" at bounding box center [244, 119] width 489 height 238
click at [430, 141] on div "Replanifier cette action" at bounding box center [446, 138] width 46 height 8
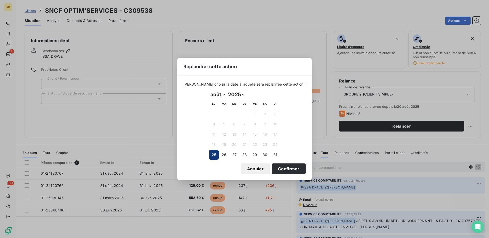
click at [211, 96] on select "janvier février mars avril mai juin juillet août septembre octobre novembre déc…" at bounding box center [218, 95] width 18 height 8
select select "8"
click at [209, 91] on select "janvier février mars avril mai juin juillet août septembre octobre novembre déc…" at bounding box center [218, 95] width 18 height 8
click at [230, 115] on button "3" at bounding box center [234, 114] width 10 height 10
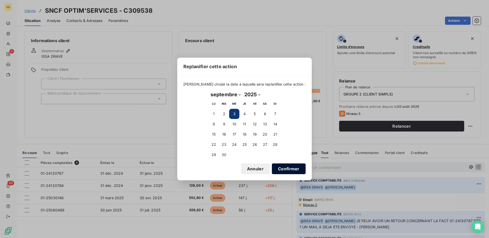
click at [280, 170] on button "Confirmer" at bounding box center [289, 169] width 34 height 11
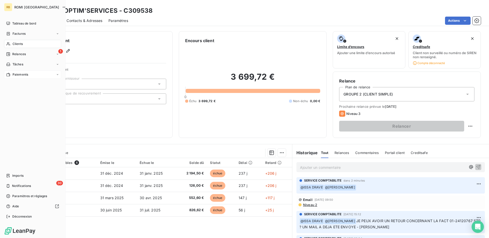
click at [16, 56] on span "Relances" at bounding box center [19, 54] width 14 height 5
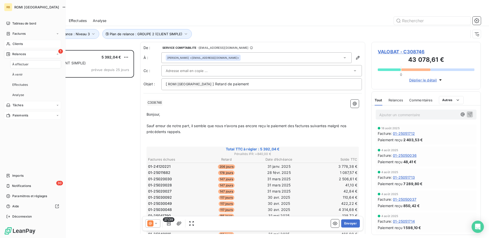
scroll to position [184, 106]
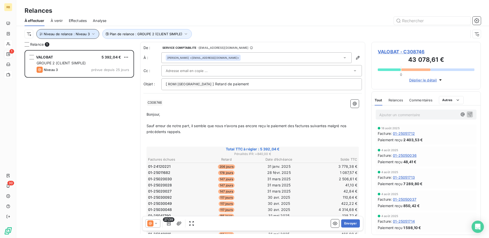
click at [91, 34] on icon "button" at bounding box center [93, 33] width 5 height 5
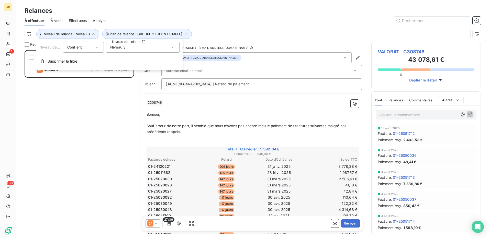
click at [139, 47] on div "Niveau 3" at bounding box center [143, 47] width 74 height 11
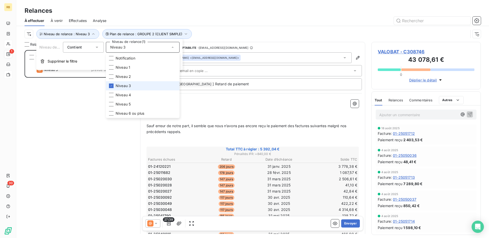
click at [145, 89] on li "Niveau 3" at bounding box center [143, 85] width 74 height 9
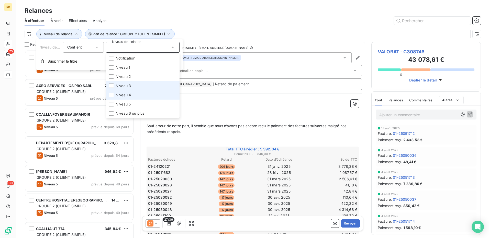
drag, startPoint x: 130, startPoint y: 94, endPoint x: 127, endPoint y: 84, distance: 9.9
click at [130, 94] on span "Niveau 4" at bounding box center [123, 95] width 15 height 5
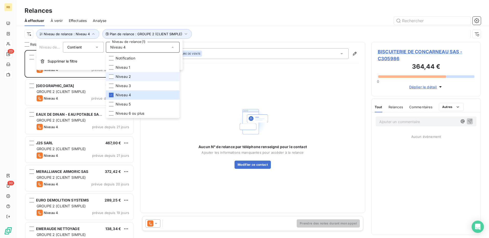
scroll to position [184, 106]
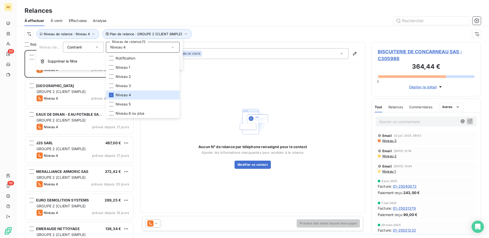
click at [245, 32] on div "Plan de relance : GROUPE 2 (CLIENT SIMPLE) Niveau de relance : Niveau 4" at bounding box center [247, 34] width 444 height 10
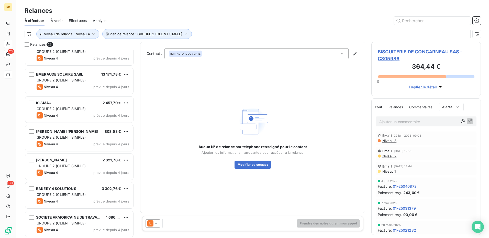
scroll to position [461, 0]
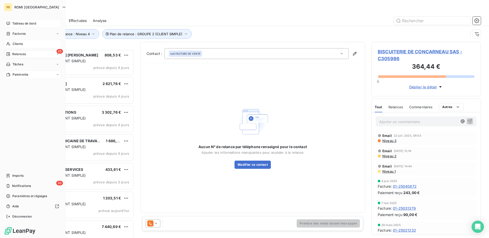
click at [15, 24] on span "Tableau de bord" at bounding box center [24, 23] width 24 height 5
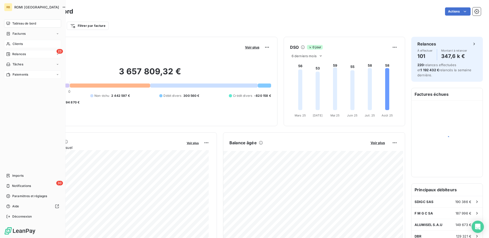
click at [28, 56] on div "23 Relances" at bounding box center [32, 54] width 57 height 8
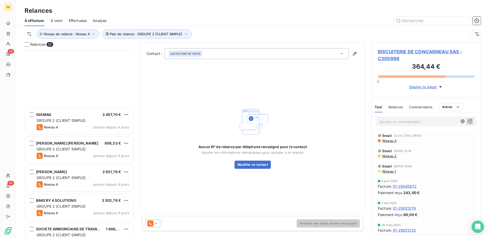
scroll to position [471, 0]
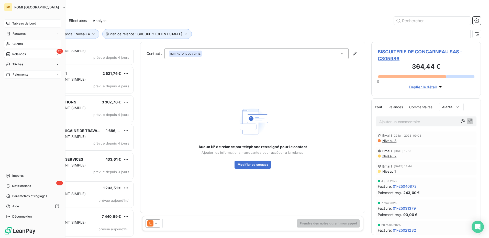
click at [26, 45] on div "Clients" at bounding box center [32, 44] width 57 height 8
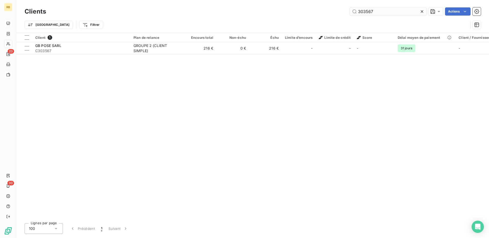
click at [357, 11] on input "303567" at bounding box center [388, 11] width 77 height 8
click at [360, 8] on input "303567" at bounding box center [388, 11] width 77 height 8
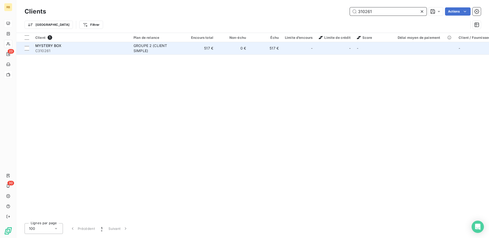
type input "310261"
click at [104, 51] on span "C310261" at bounding box center [81, 50] width 92 height 5
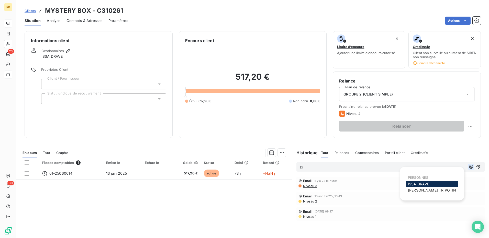
click at [469, 166] on icon "button" at bounding box center [471, 166] width 5 height 5
click at [424, 193] on span "[PERSON_NAME]" at bounding box center [432, 190] width 48 height 4
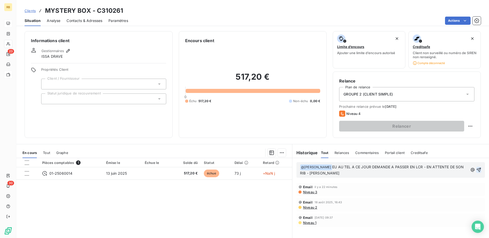
click at [476, 173] on button "button" at bounding box center [478, 170] width 5 height 6
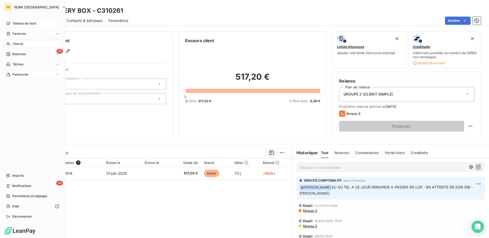
drag, startPoint x: 19, startPoint y: 53, endPoint x: 24, endPoint y: 80, distance: 27.7
click at [19, 53] on span "Relances" at bounding box center [19, 54] width 14 height 5
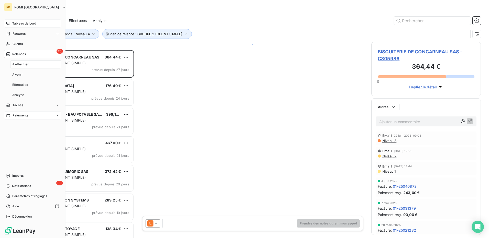
scroll to position [184, 106]
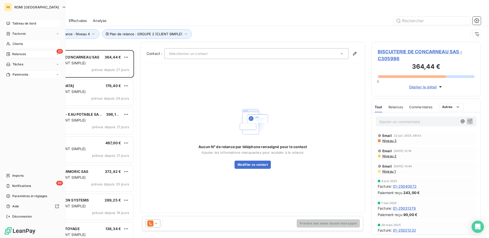
click at [19, 45] on span "Clients" at bounding box center [18, 44] width 10 height 5
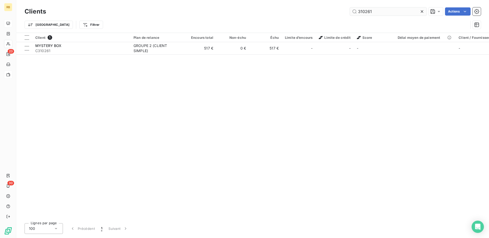
click at [361, 10] on input "310261" at bounding box center [388, 11] width 77 height 8
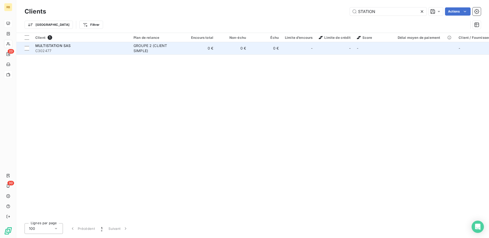
type input "STATION"
click at [130, 51] on td "MULTISTATION SAS C302477" at bounding box center [81, 48] width 98 height 12
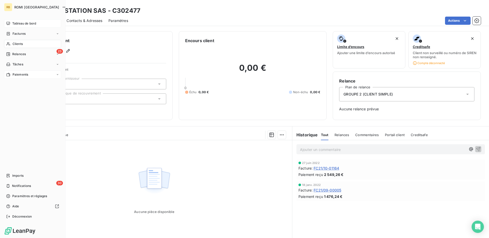
click at [21, 43] on span "Clients" at bounding box center [18, 44] width 10 height 5
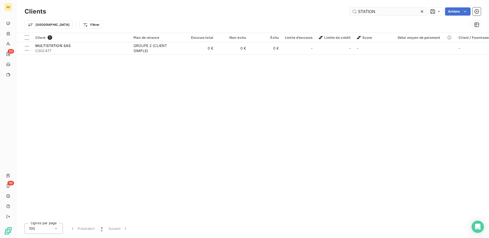
click at [362, 13] on input "STATION" at bounding box center [388, 11] width 77 height 8
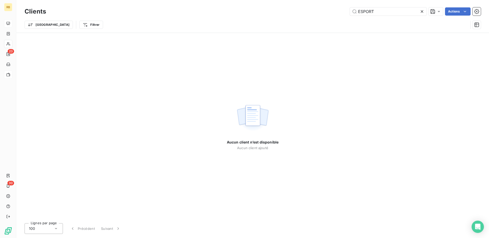
type input "ESPORT"
